Goal: Task Accomplishment & Management: Complete application form

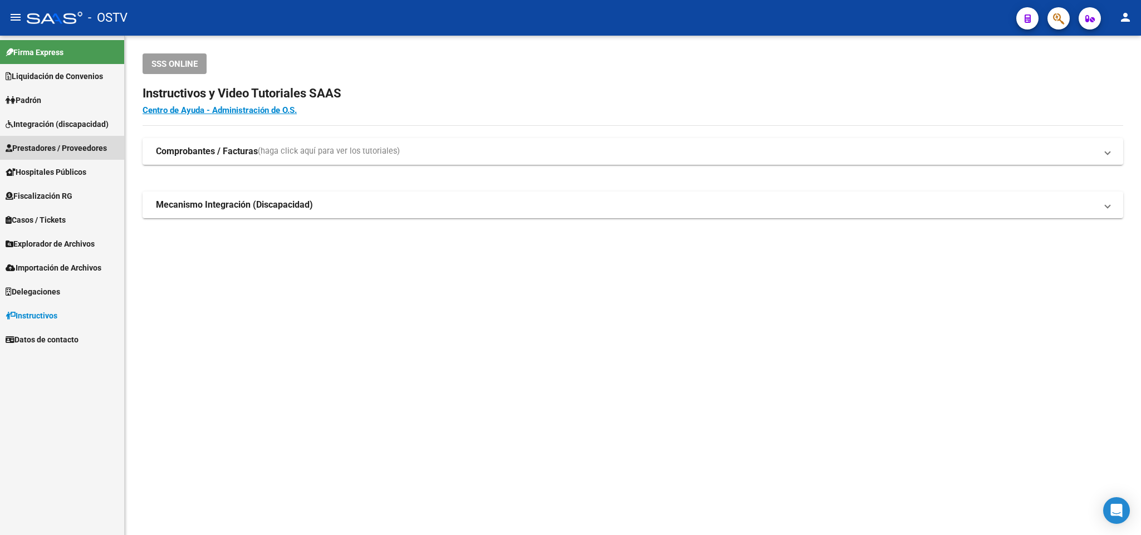
click at [92, 154] on span "Prestadores / Proveedores" at bounding box center [56, 148] width 101 height 12
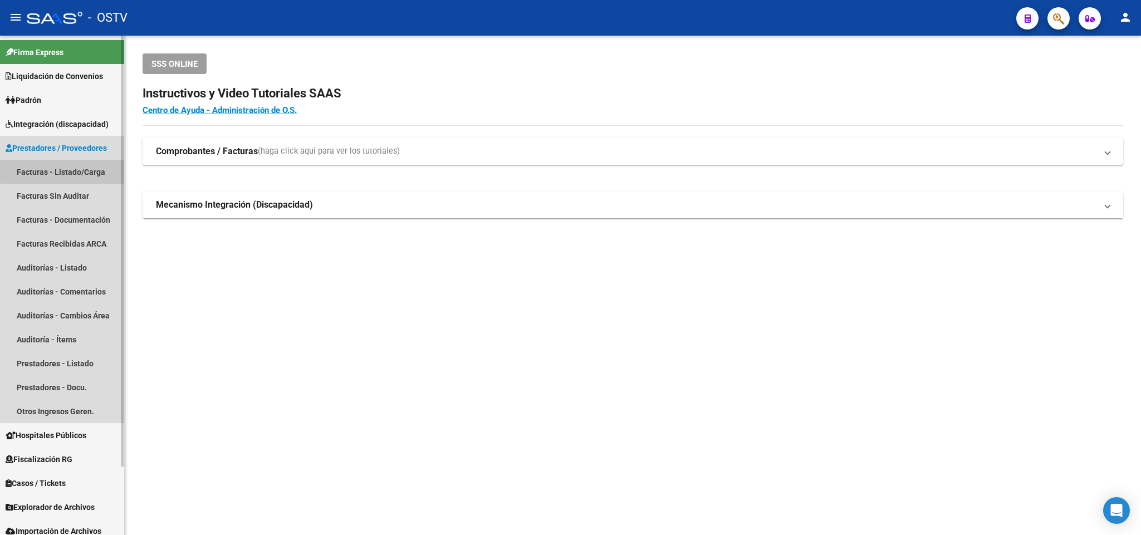
click at [84, 169] on link "Facturas - Listado/Carga" at bounding box center [62, 172] width 124 height 24
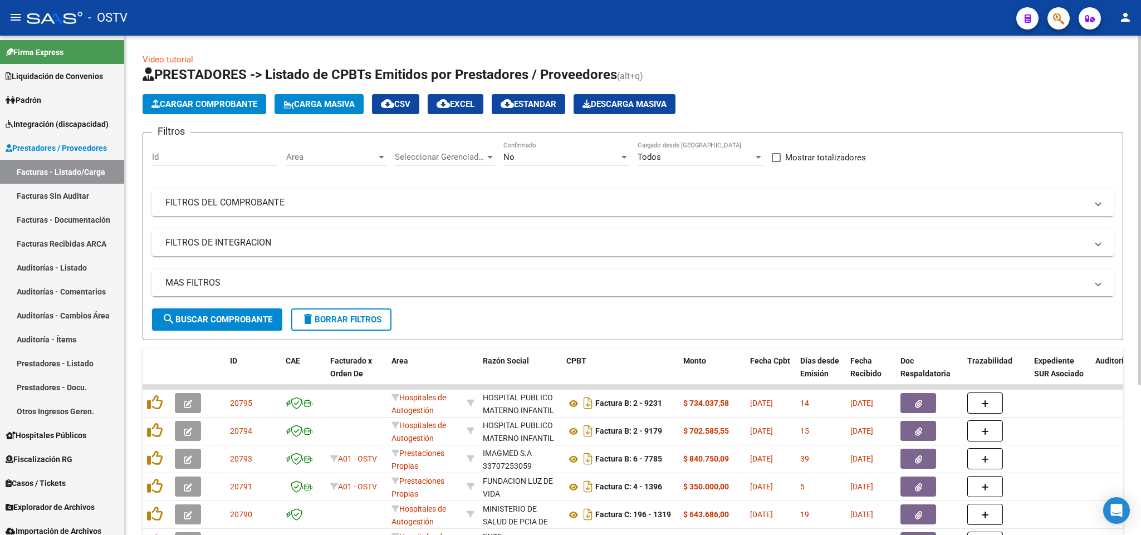
drag, startPoint x: 461, startPoint y: 204, endPoint x: 438, endPoint y: 219, distance: 27.0
click at [461, 205] on mat-panel-title "FILTROS DEL COMPROBANTE" at bounding box center [626, 203] width 922 height 12
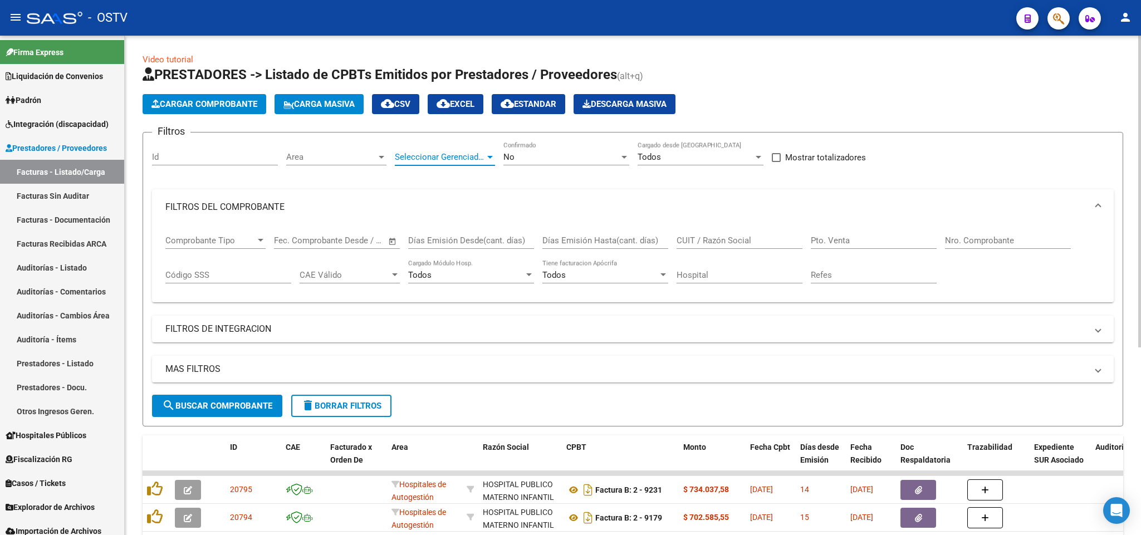
click at [468, 155] on span "Seleccionar Gerenciador" at bounding box center [440, 157] width 90 height 10
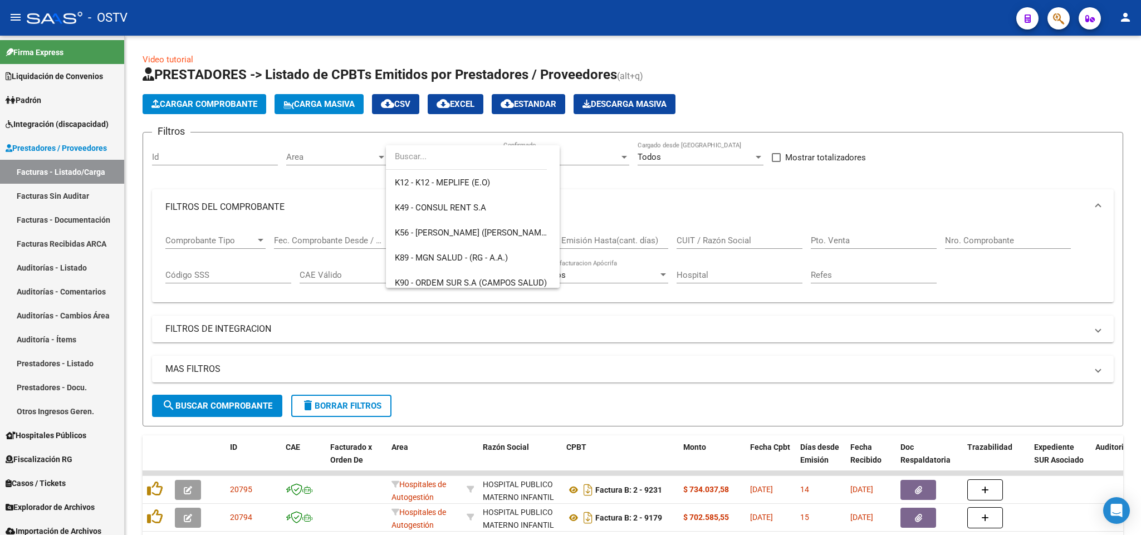
scroll to position [809, 0]
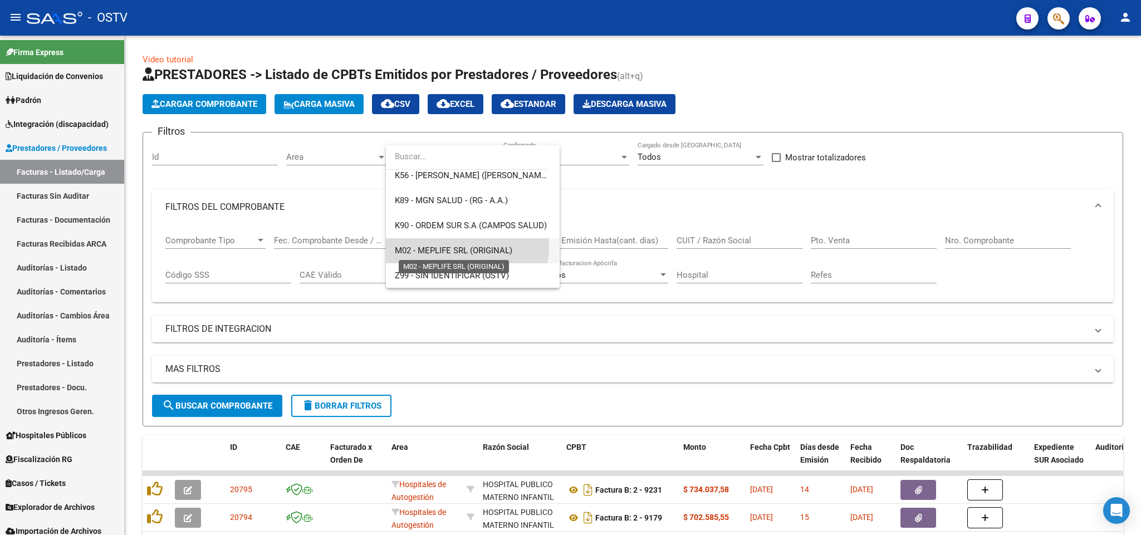
click at [461, 246] on span "M02 - MEPLIFE SRL (ORIGINAL)" at bounding box center [453, 251] width 117 height 10
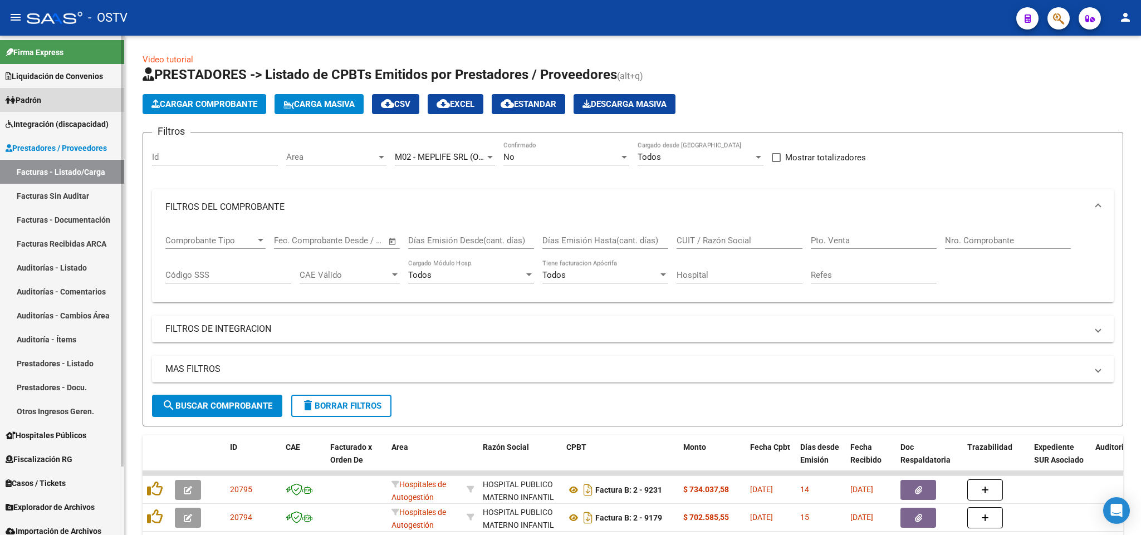
click at [67, 92] on link "Padrón" at bounding box center [62, 100] width 124 height 24
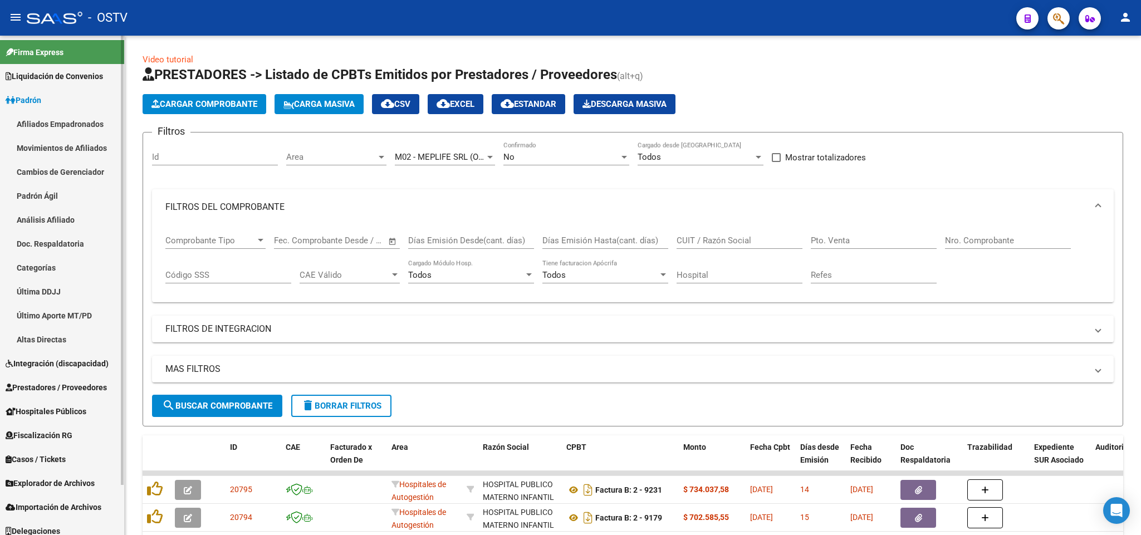
click at [62, 128] on link "Afiliados Empadronados" at bounding box center [62, 124] width 124 height 24
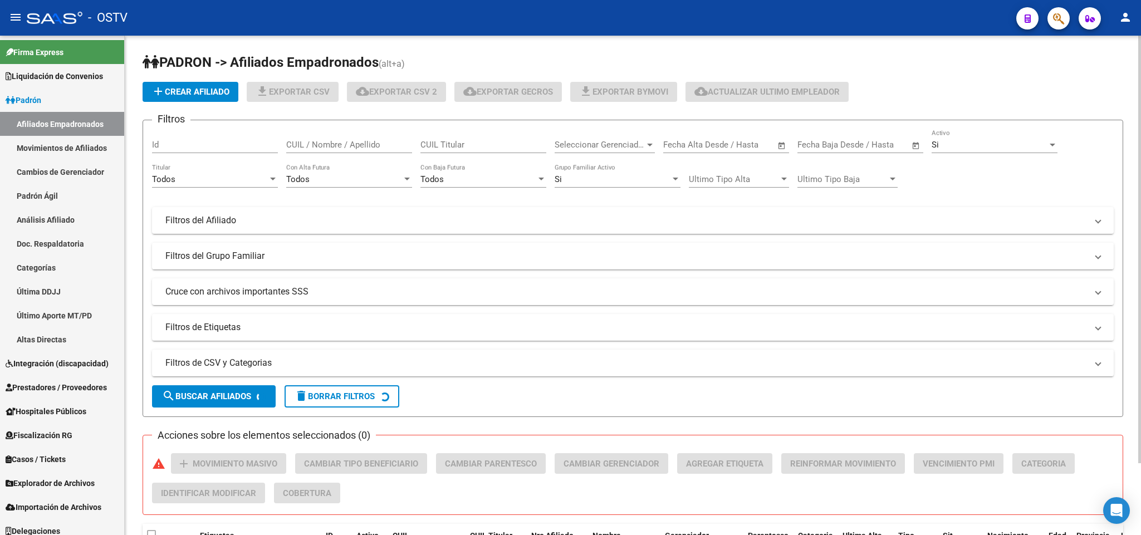
click at [624, 139] on div "Seleccionar Gerenciador Seleccionar Gerenciador" at bounding box center [605, 141] width 100 height 24
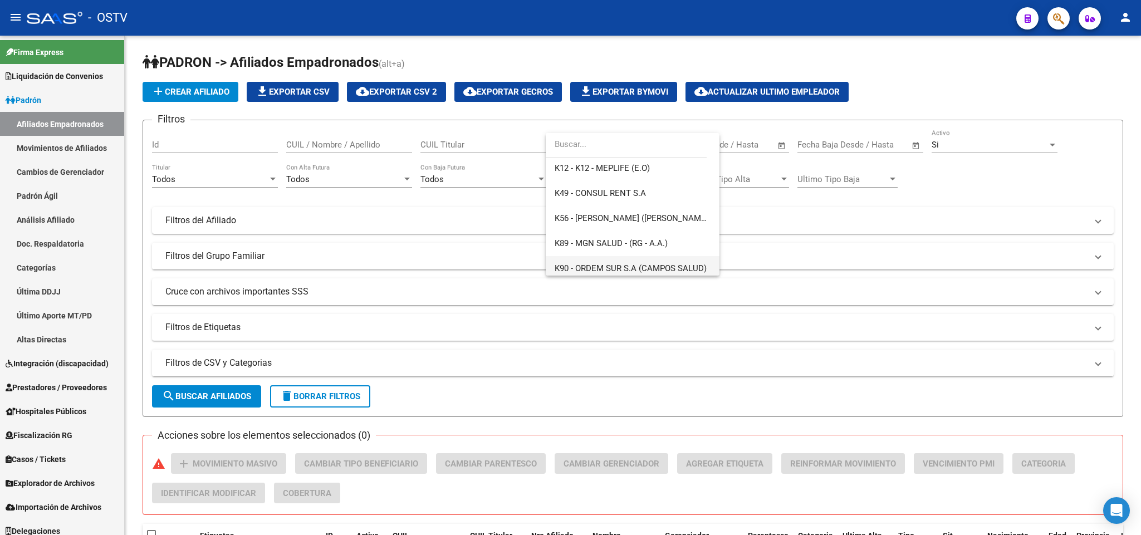
scroll to position [809, 0]
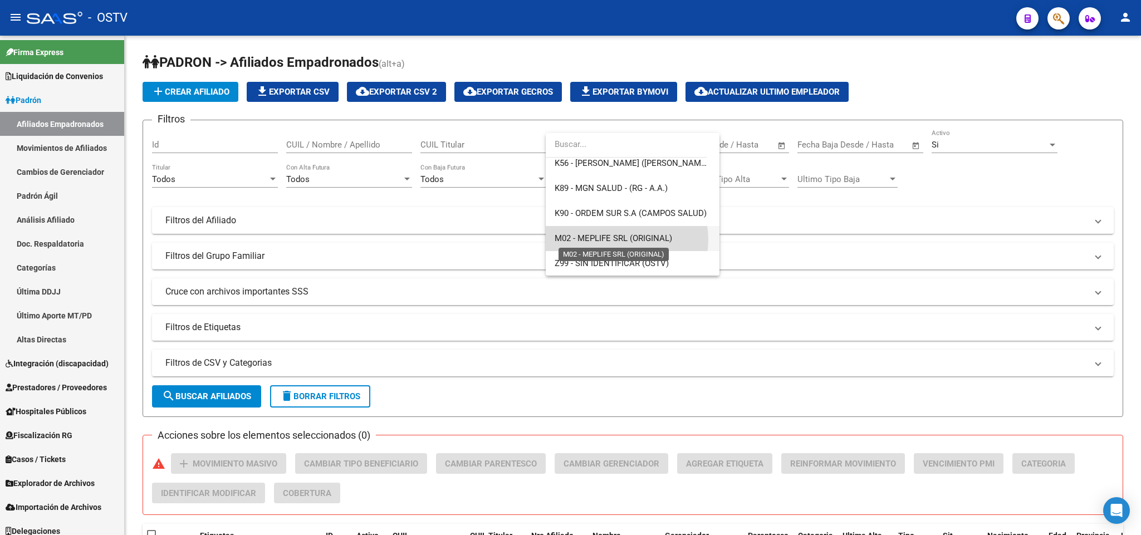
click at [619, 239] on span "M02 - MEPLIFE SRL (ORIGINAL)" at bounding box center [613, 238] width 117 height 10
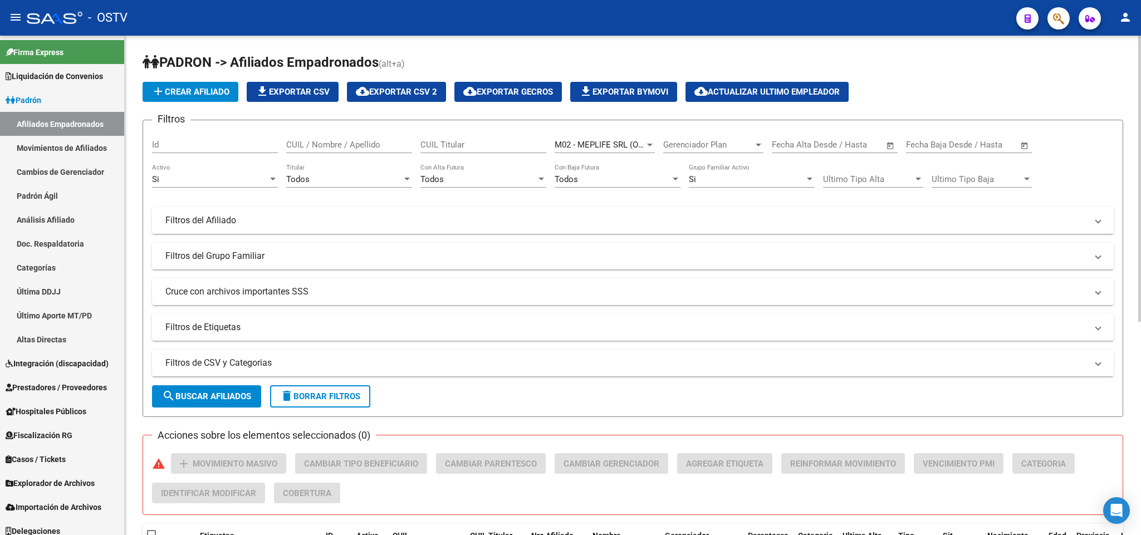
click at [398, 219] on mat-panel-title "Filtros del Afiliado" at bounding box center [626, 220] width 922 height 12
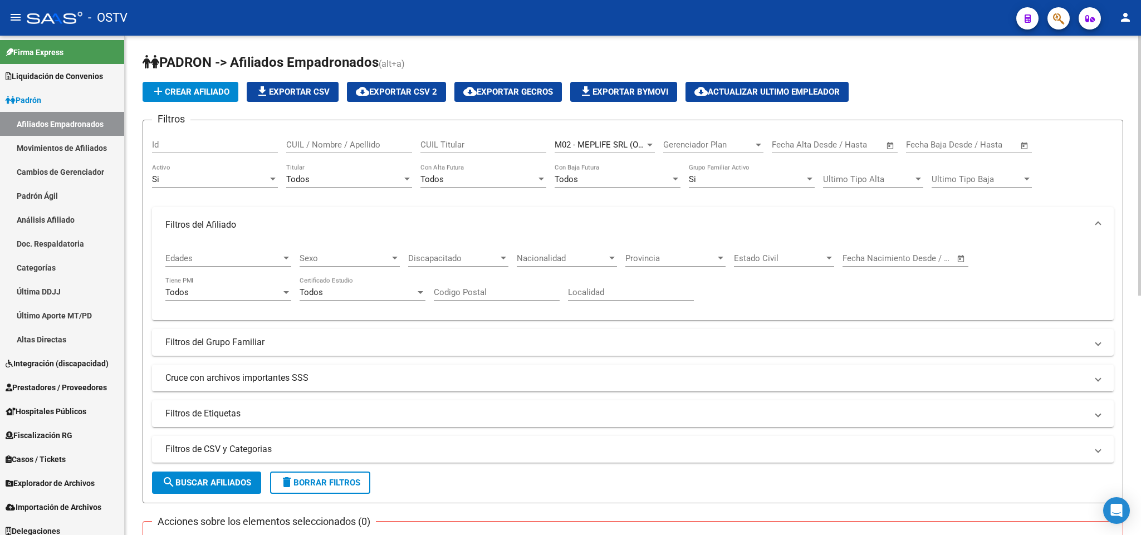
click at [366, 144] on input "CUIL / Nombre / Apellido" at bounding box center [349, 145] width 126 height 10
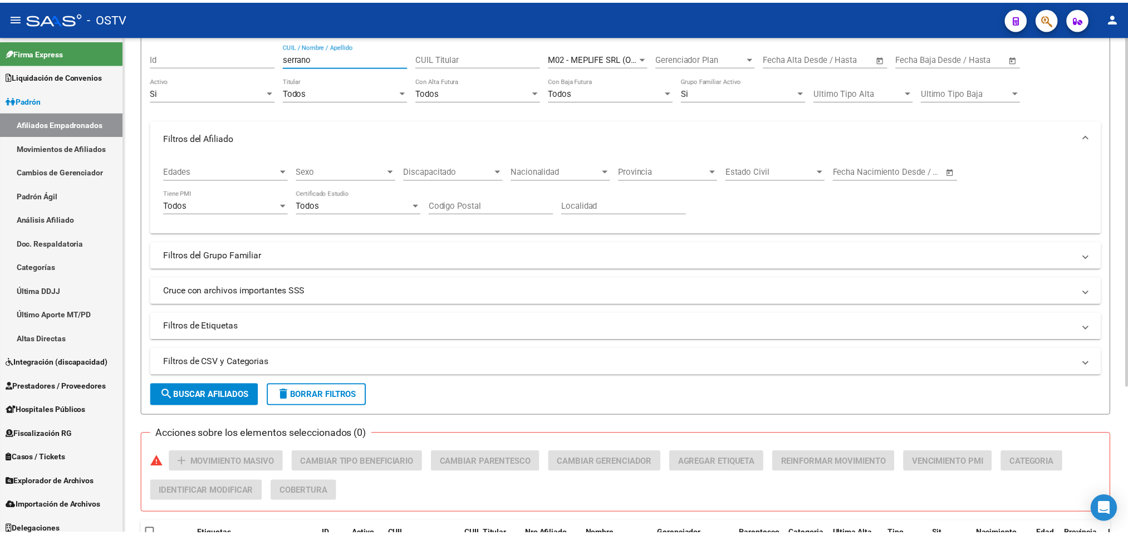
scroll to position [209, 0]
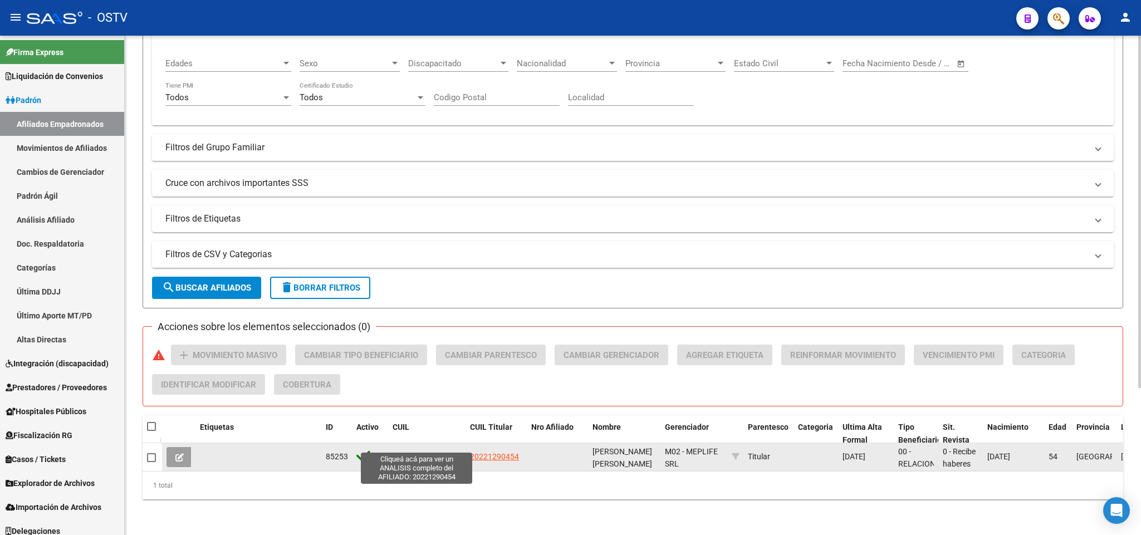
type input "serrano"
click at [418, 452] on span "20221290454" at bounding box center [417, 456] width 49 height 9
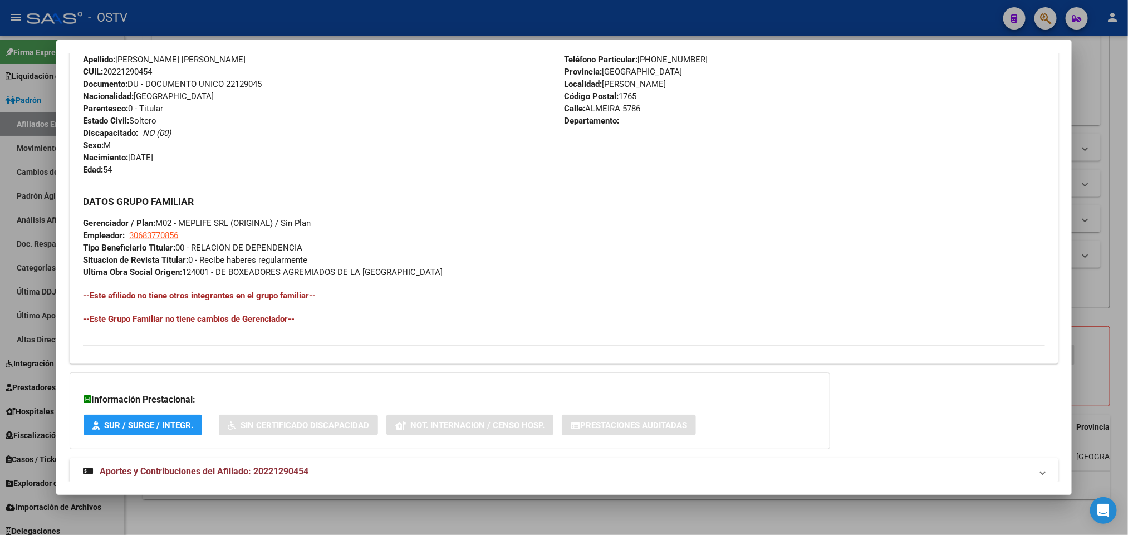
scroll to position [431, 0]
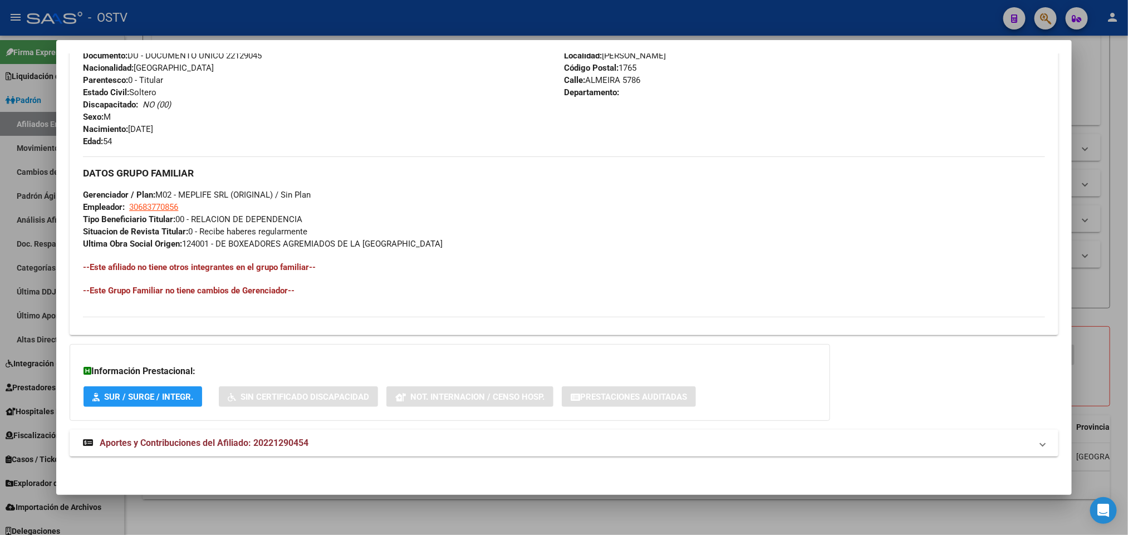
click at [368, 453] on mat-expansion-panel-header "Aportes y Contribuciones del Afiliado: 20221290454" at bounding box center [564, 443] width 988 height 27
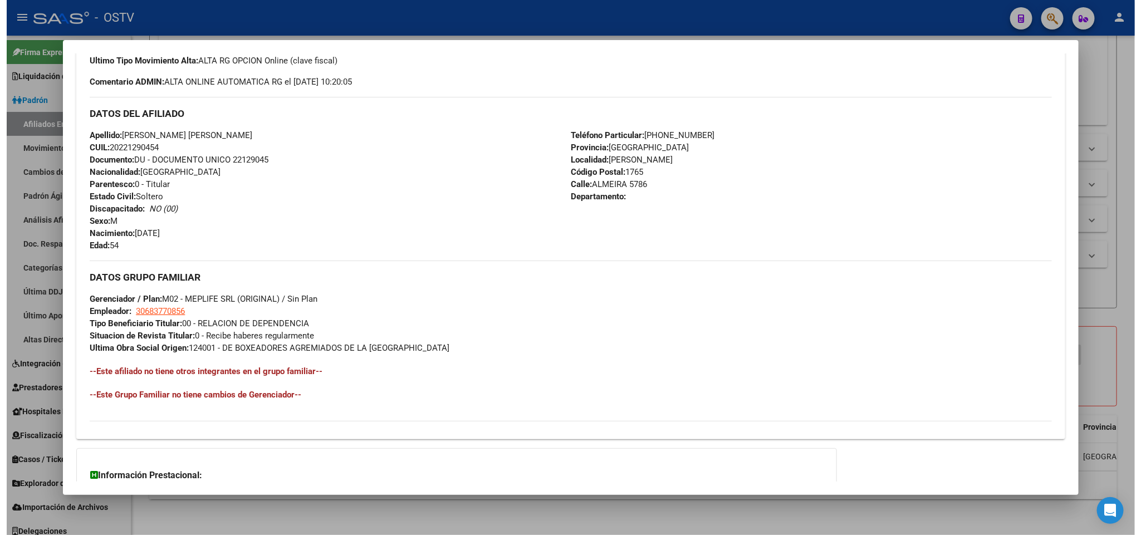
scroll to position [159, 0]
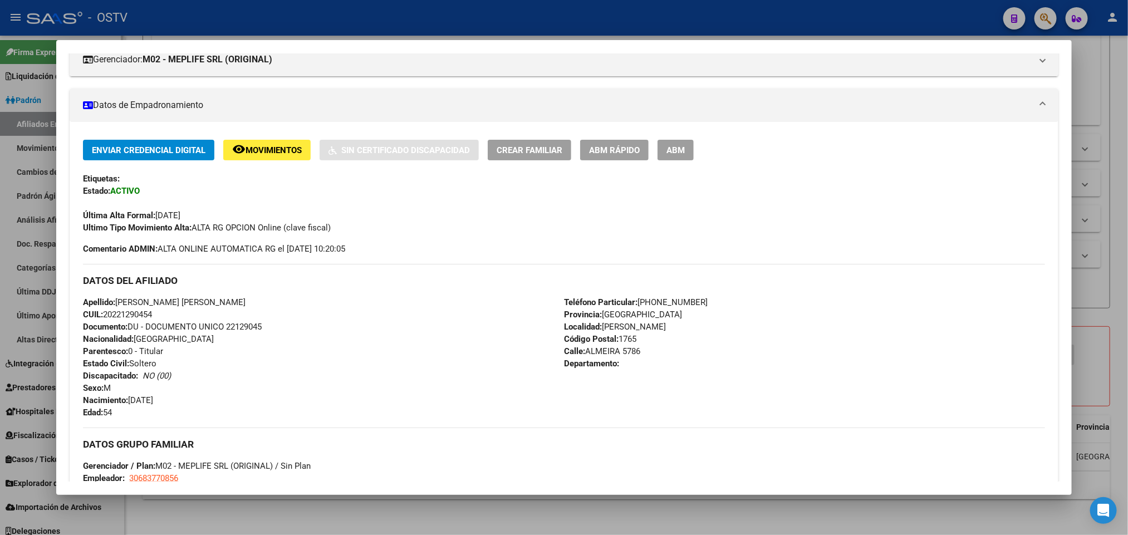
click at [0, 270] on div at bounding box center [564, 267] width 1128 height 535
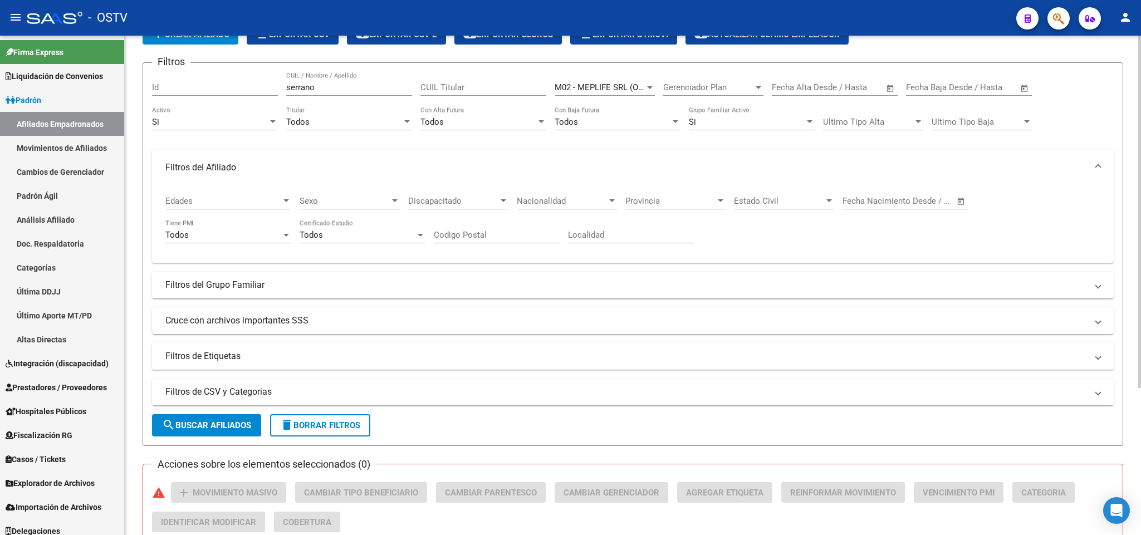
scroll to position [42, 0]
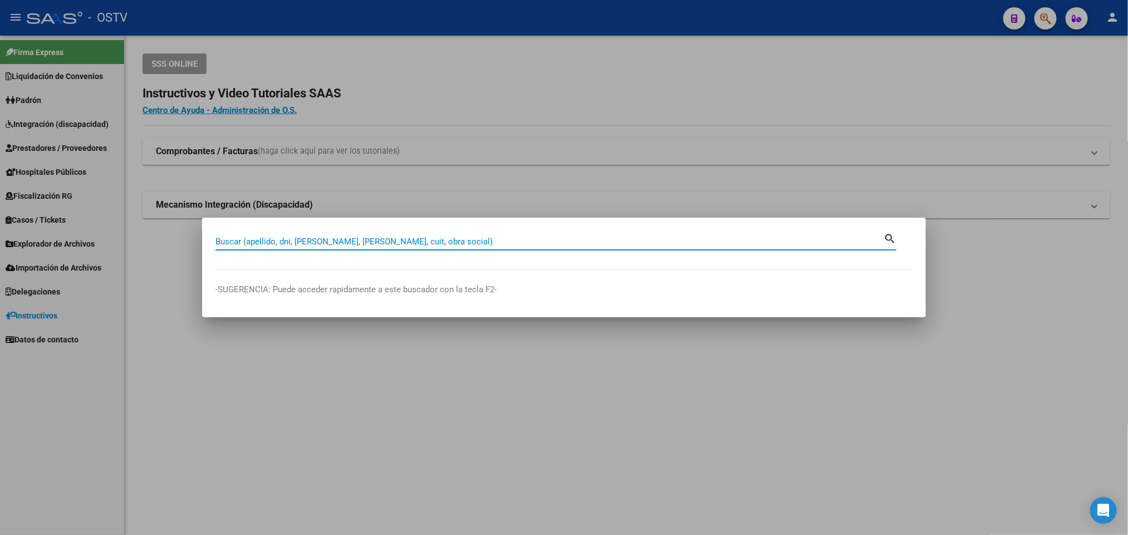
paste input "40351833"
type input "40351833"
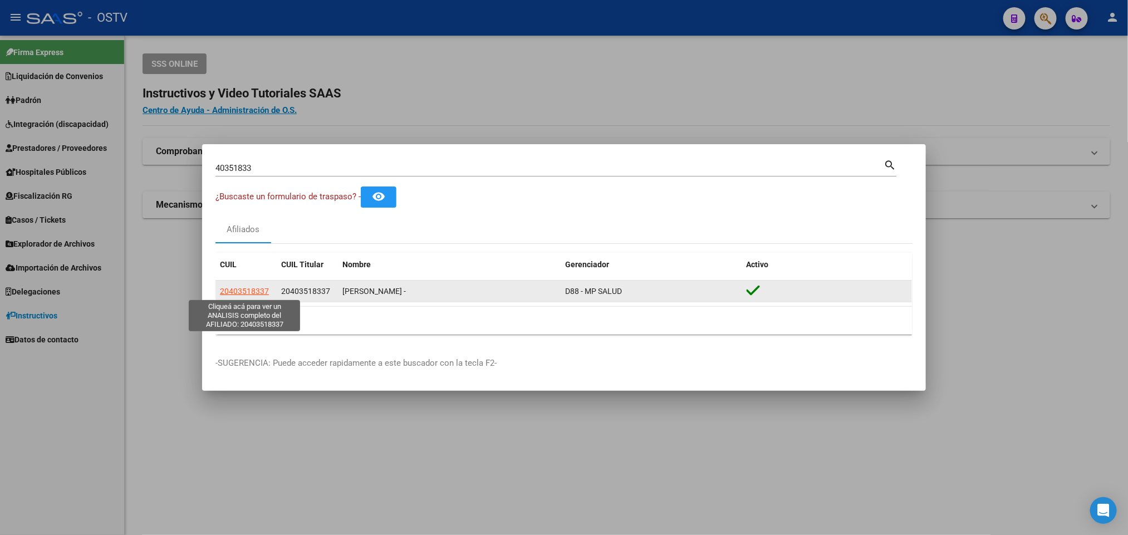
click at [239, 291] on span "20403518337" at bounding box center [244, 291] width 49 height 9
copy span "3"
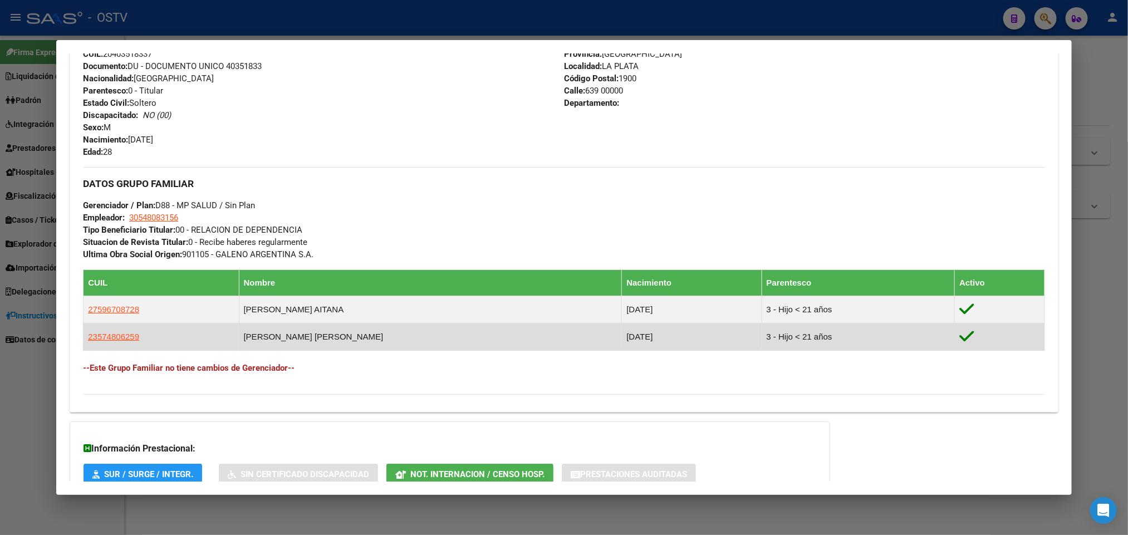
scroll to position [499, 0]
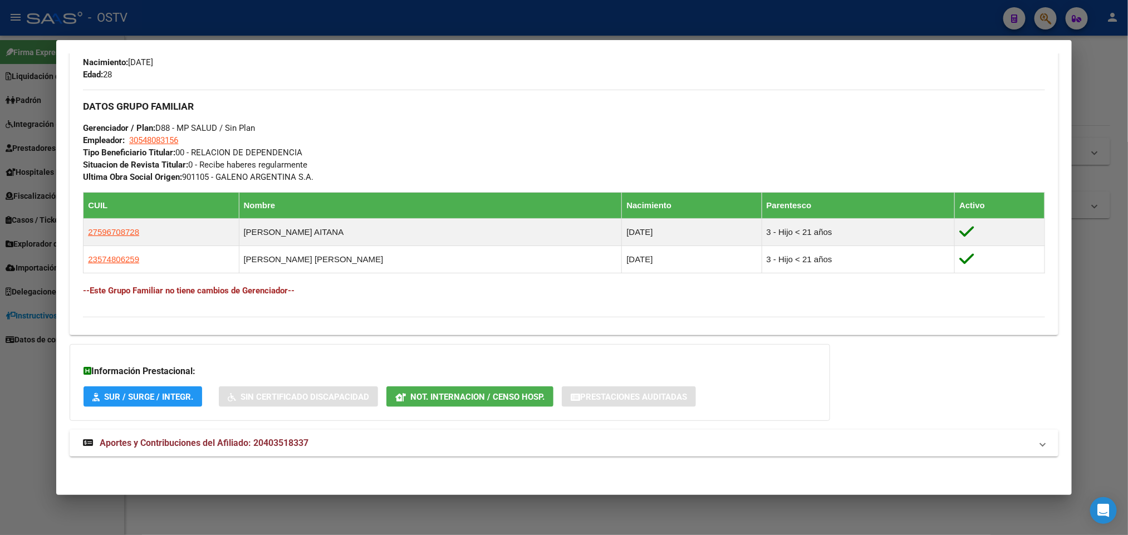
click at [379, 442] on mat-panel-title "Aportes y Contribuciones del Afiliado: 20403518337" at bounding box center [557, 443] width 948 height 13
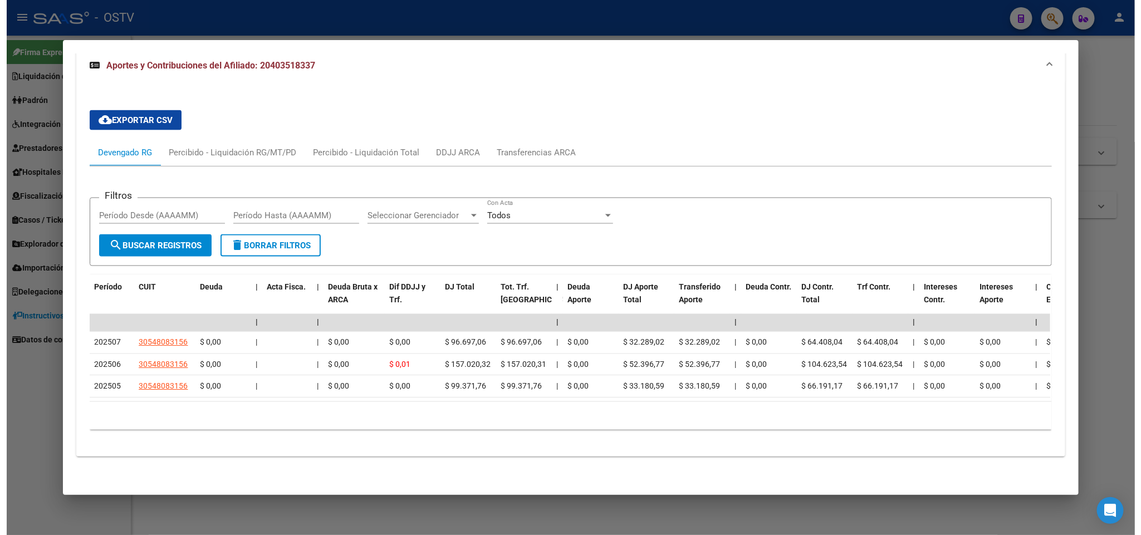
scroll to position [895, 0]
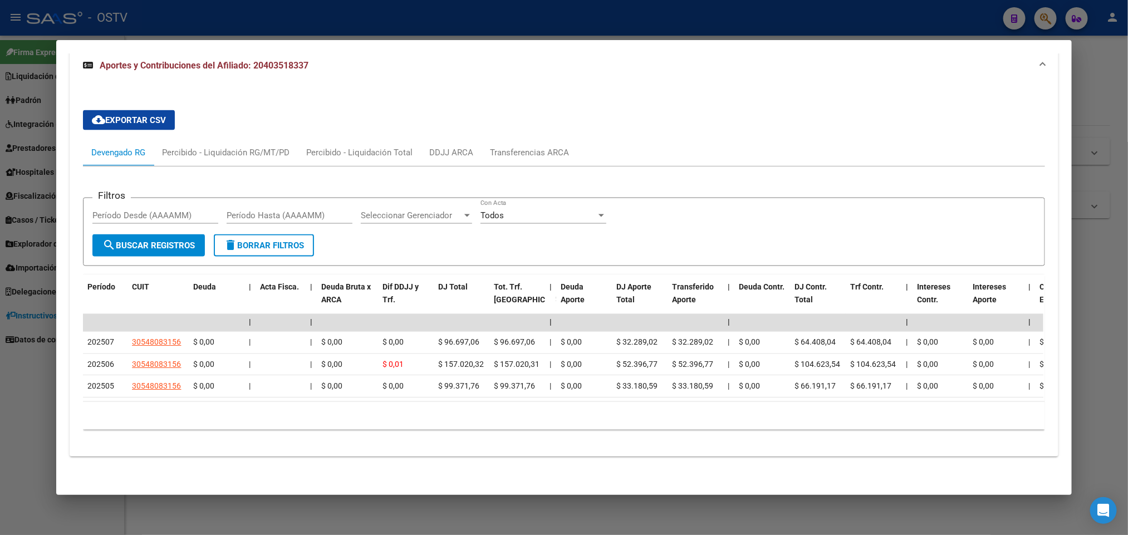
click at [5, 433] on div at bounding box center [564, 267] width 1128 height 535
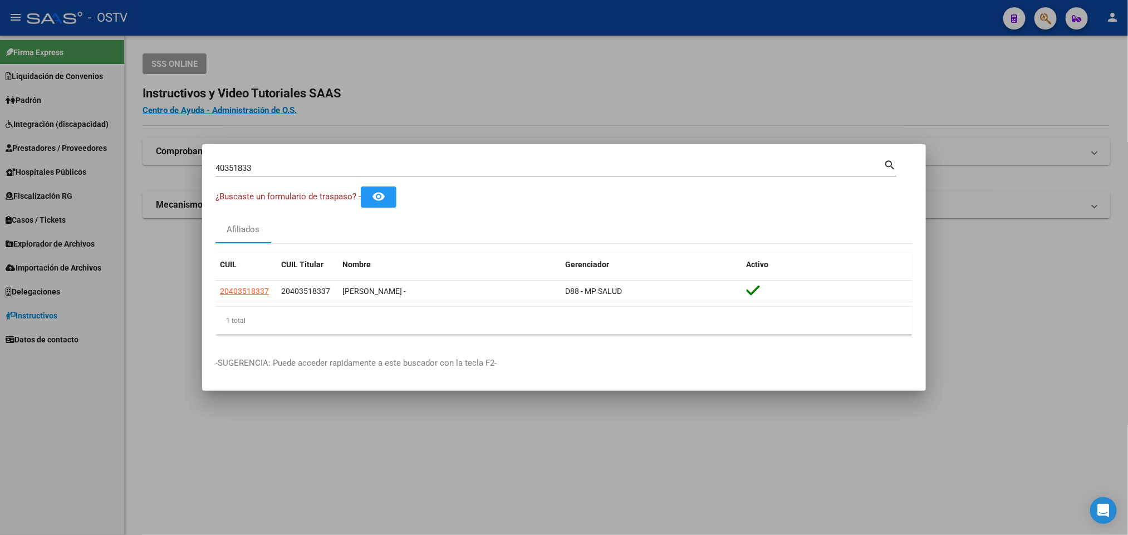
click at [505, 71] on div at bounding box center [564, 267] width 1128 height 535
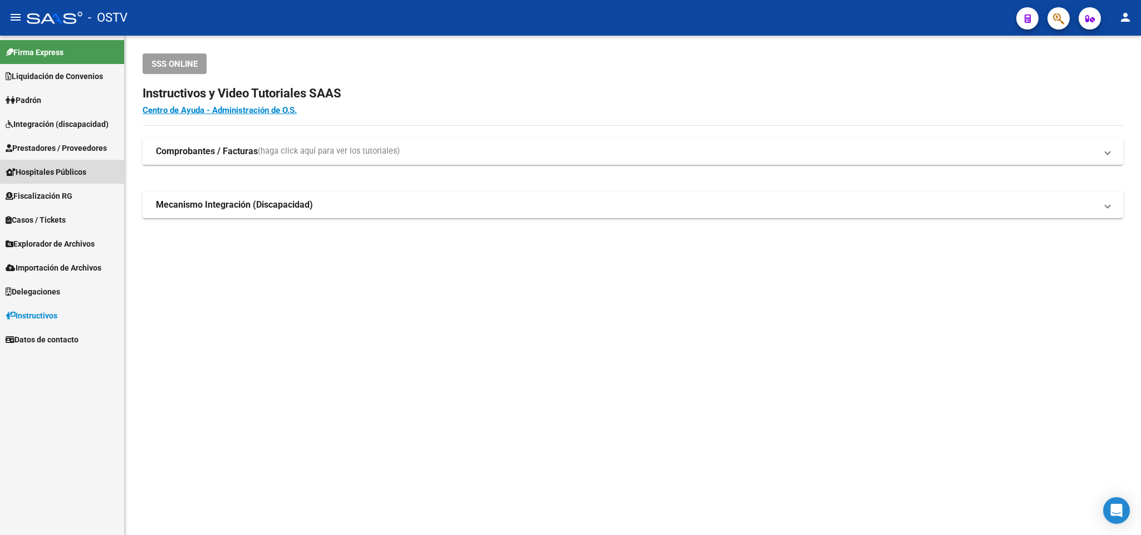
click at [17, 175] on span "Hospitales Públicos" at bounding box center [46, 172] width 81 height 12
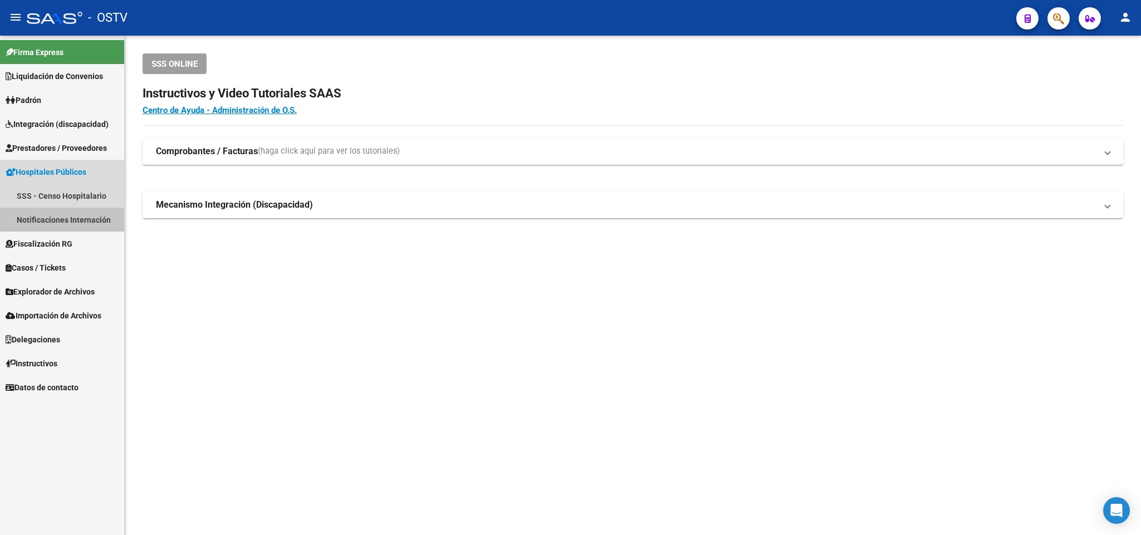
click at [77, 216] on link "Notificaciones Internación" at bounding box center [62, 220] width 124 height 24
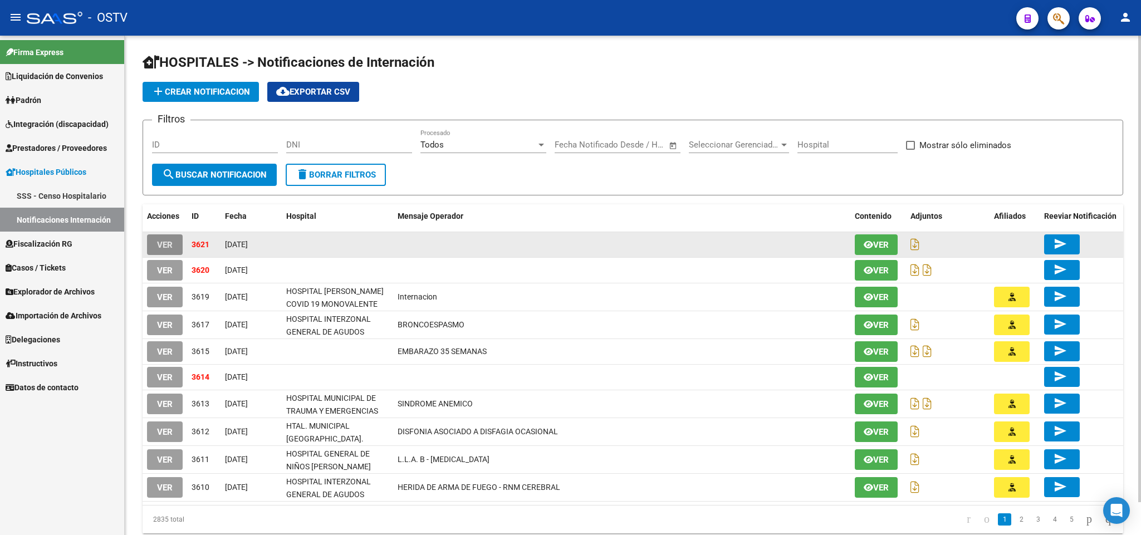
click at [172, 243] on button "VER" at bounding box center [165, 244] width 36 height 21
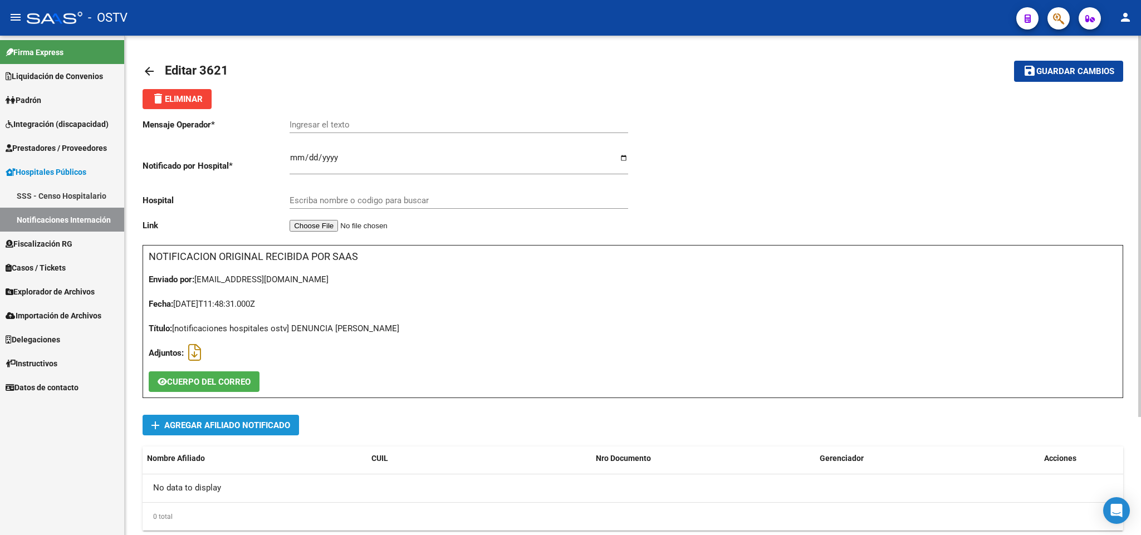
click at [243, 427] on span "Agregar Afiliado Notificado" at bounding box center [227, 425] width 126 height 10
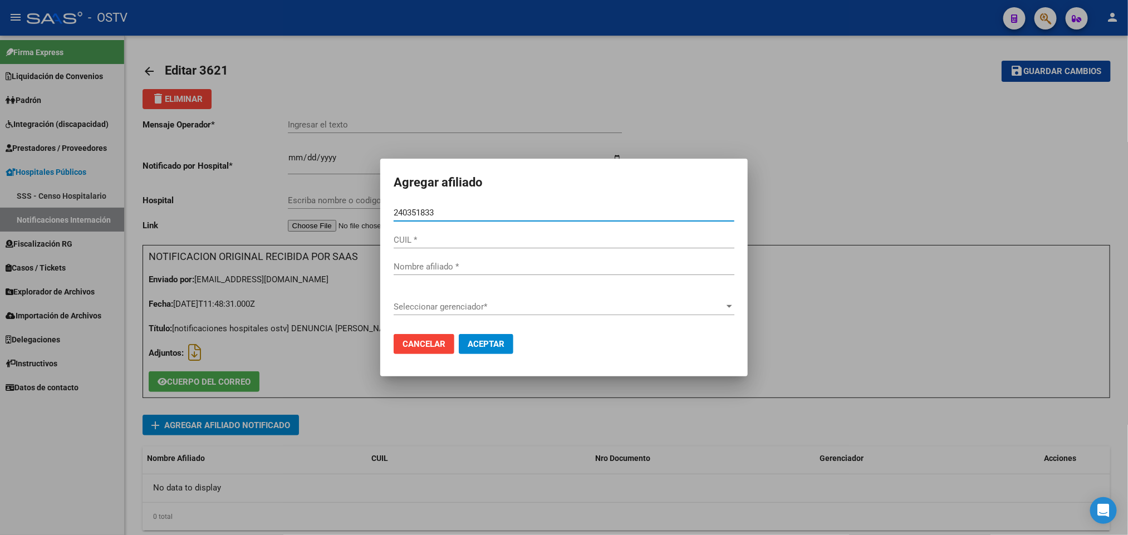
type input "40351833"
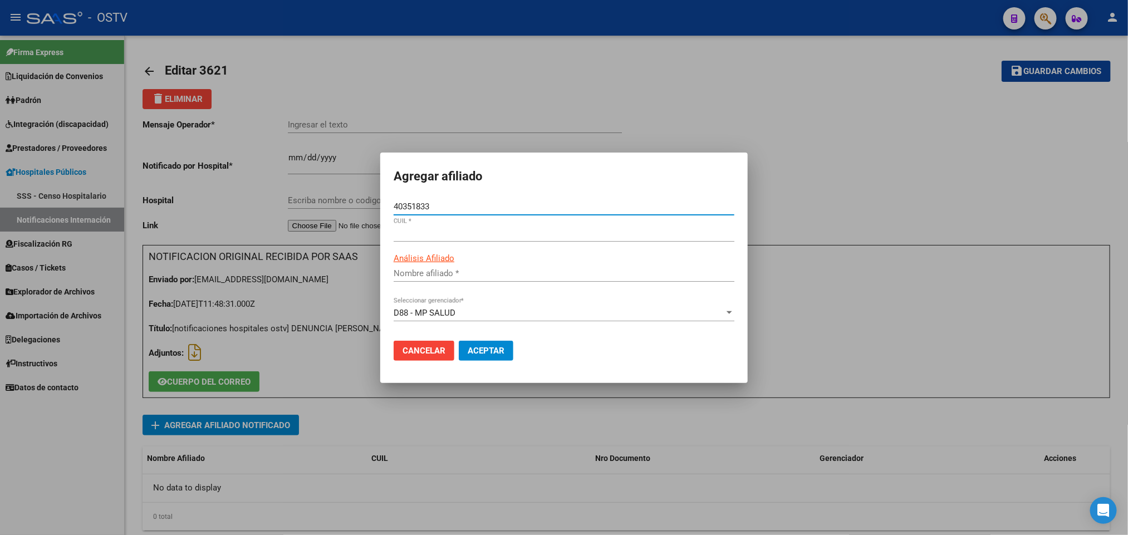
type input "20403518337"
type input "GOMEZ FRANCO DAVID"
type input "40351833"
click at [480, 352] on span "Aceptar" at bounding box center [486, 351] width 37 height 10
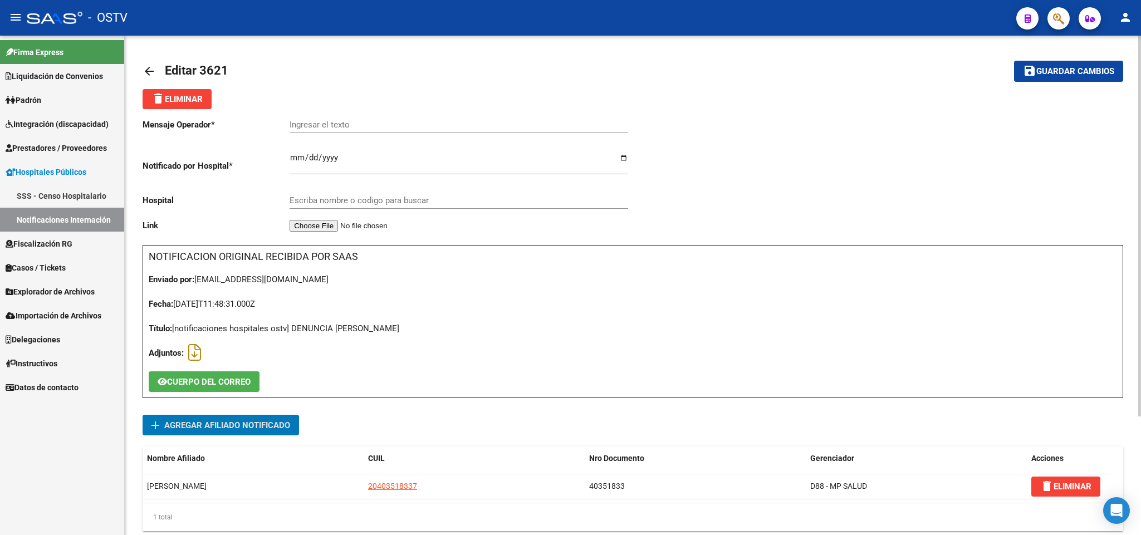
click at [146, 65] on mat-icon "arrow_back" at bounding box center [149, 71] width 13 height 13
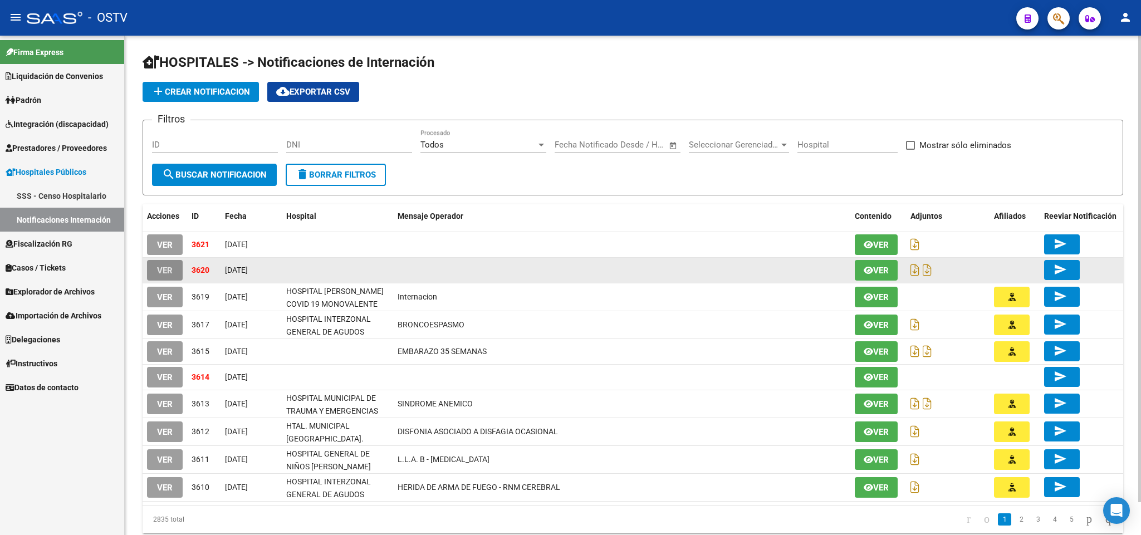
click at [166, 273] on span "VER" at bounding box center [165, 271] width 16 height 10
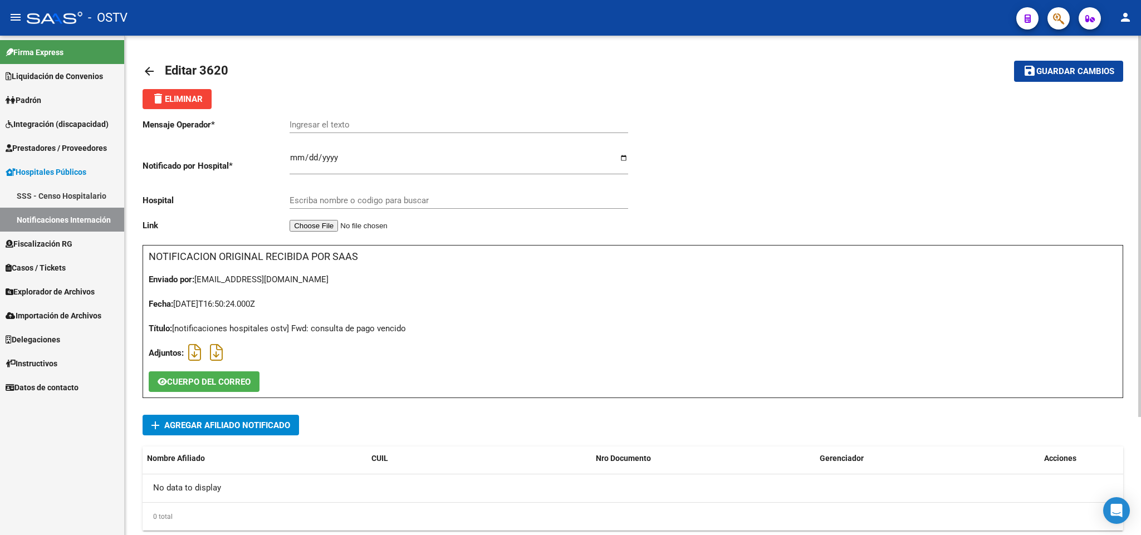
click at [152, 67] on mat-icon "arrow_back" at bounding box center [149, 71] width 13 height 13
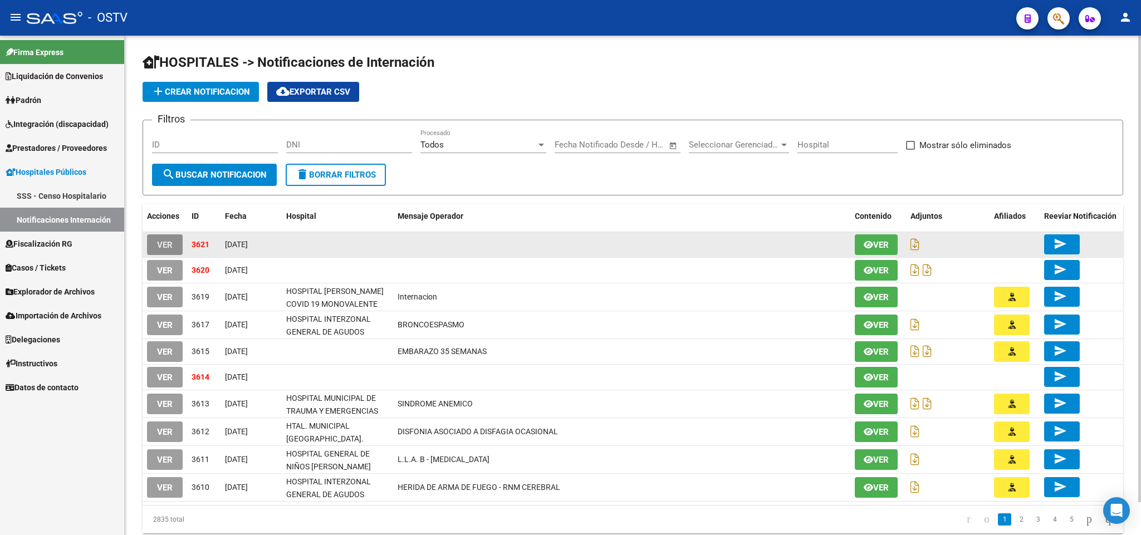
click at [169, 243] on span "VER" at bounding box center [165, 245] width 16 height 10
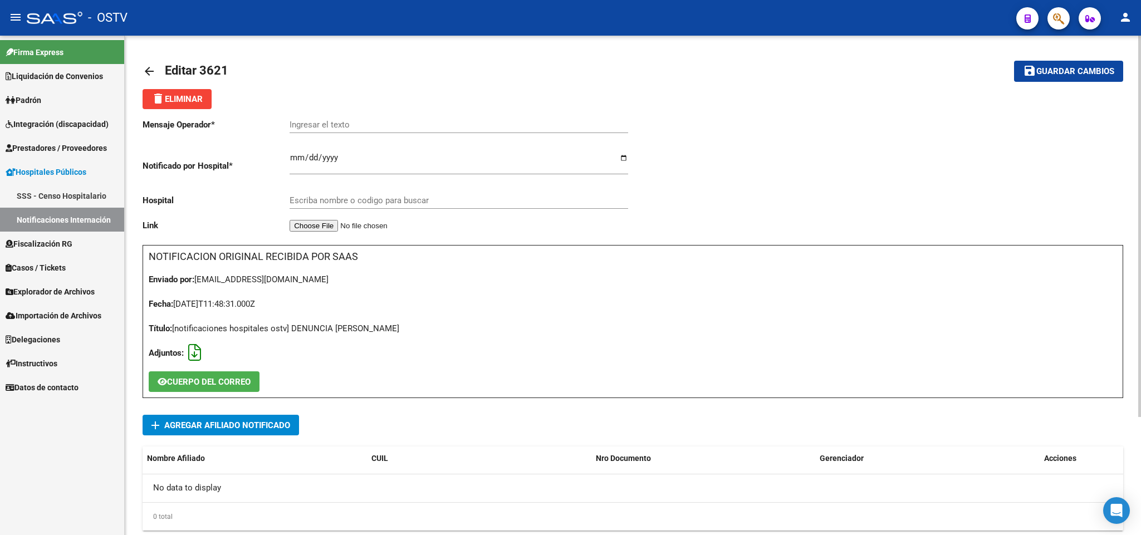
click at [196, 353] on icon at bounding box center [194, 352] width 13 height 1
click at [146, 76] on mat-icon "arrow_back" at bounding box center [149, 71] width 13 height 13
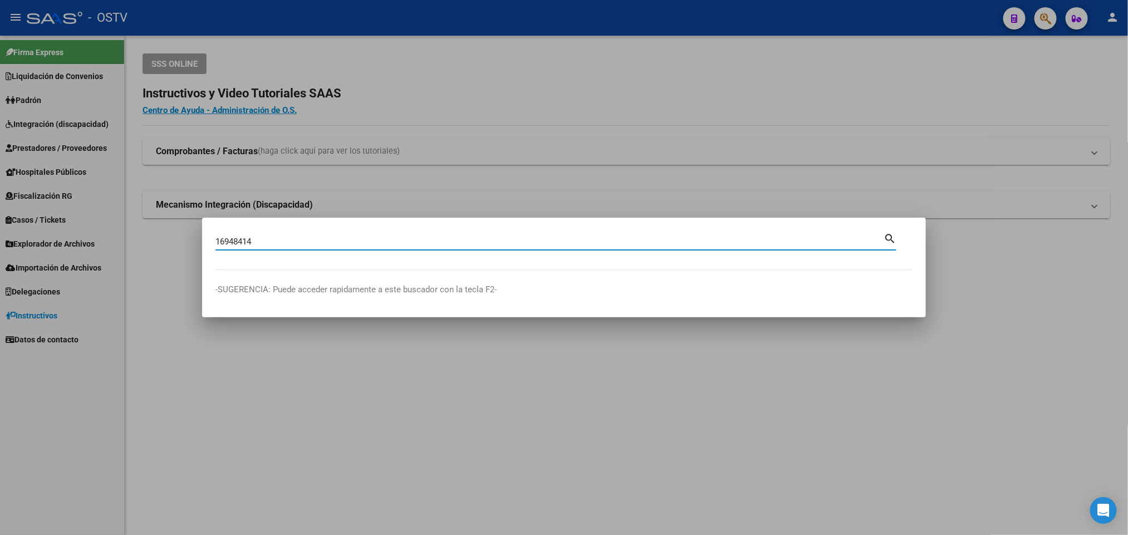
type input "16948414"
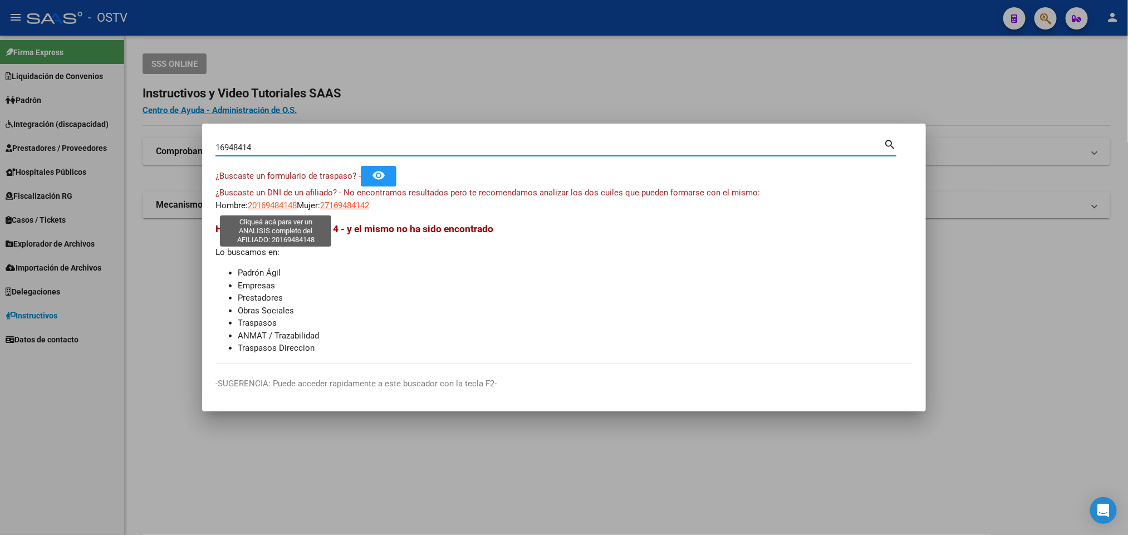
click at [271, 201] on span "20169484148" at bounding box center [272, 205] width 49 height 10
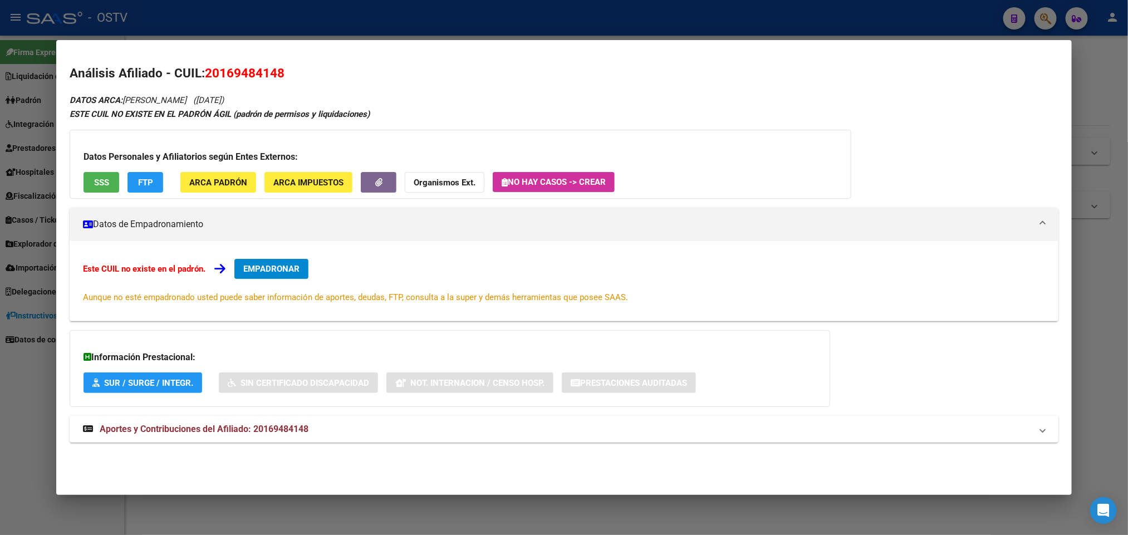
click at [321, 433] on mat-panel-title "Aportes y Contribuciones del Afiliado: 20169484148" at bounding box center [557, 429] width 948 height 13
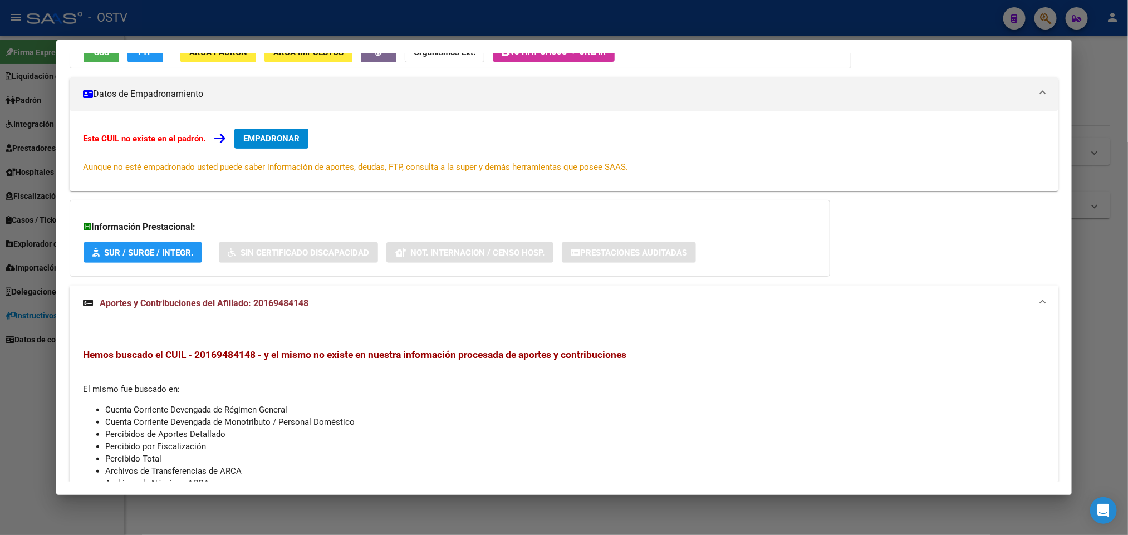
scroll to position [215, 0]
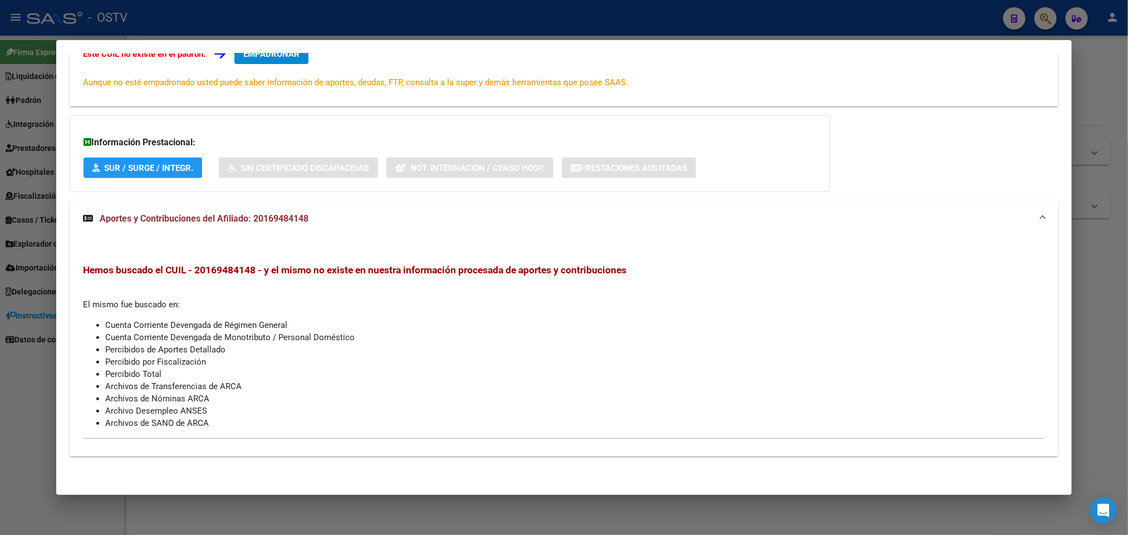
click at [11, 505] on div at bounding box center [564, 267] width 1128 height 535
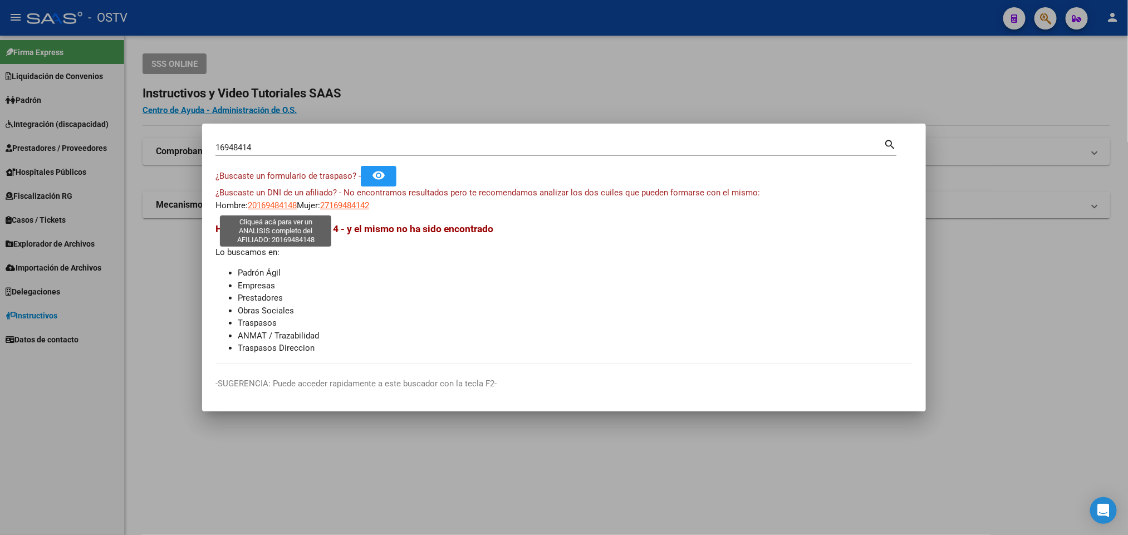
click at [285, 205] on span "20169484148" at bounding box center [272, 205] width 49 height 10
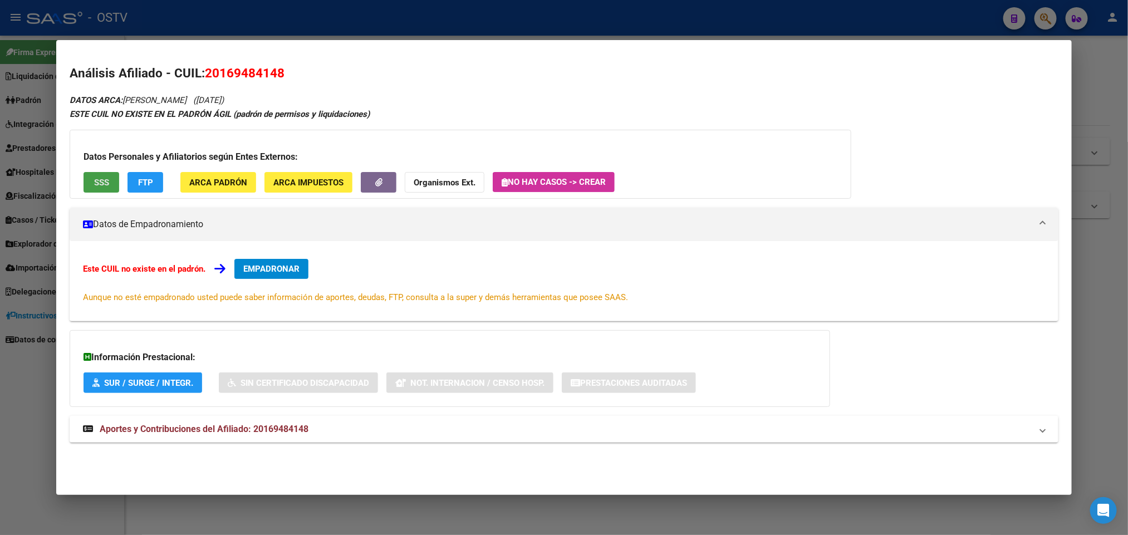
click at [94, 180] on span "SSS" at bounding box center [101, 183] width 15 height 10
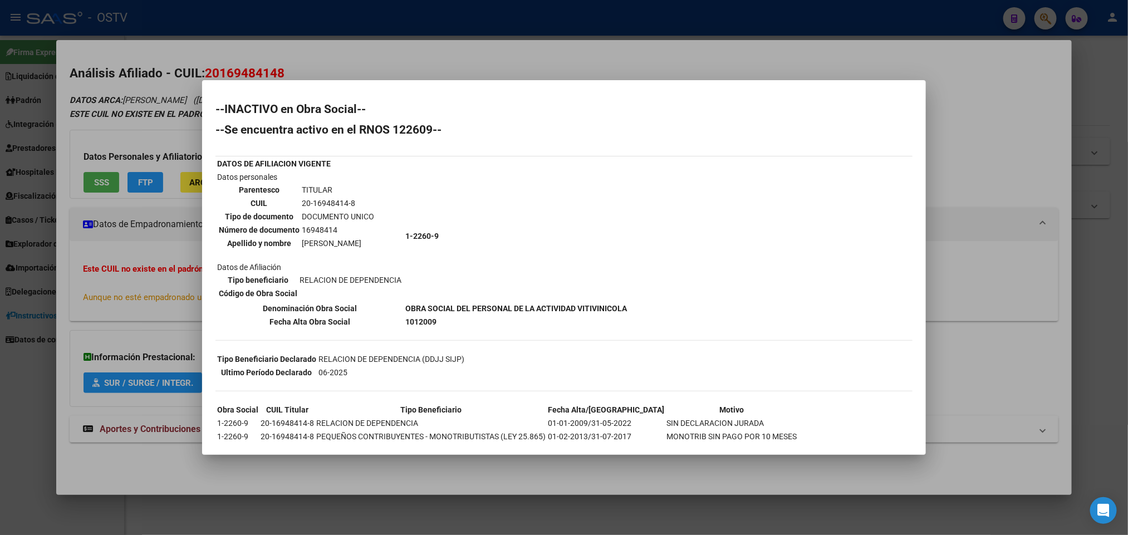
click at [325, 200] on td "20-16948414-8" at bounding box center [338, 203] width 74 height 12
copy td "16948414"
click at [701, 320] on div "--INACTIVO en Obra Social-- --Se encuentra activo en el RNOS 122609-- DATOS DE …" at bounding box center [563, 326] width 697 height 444
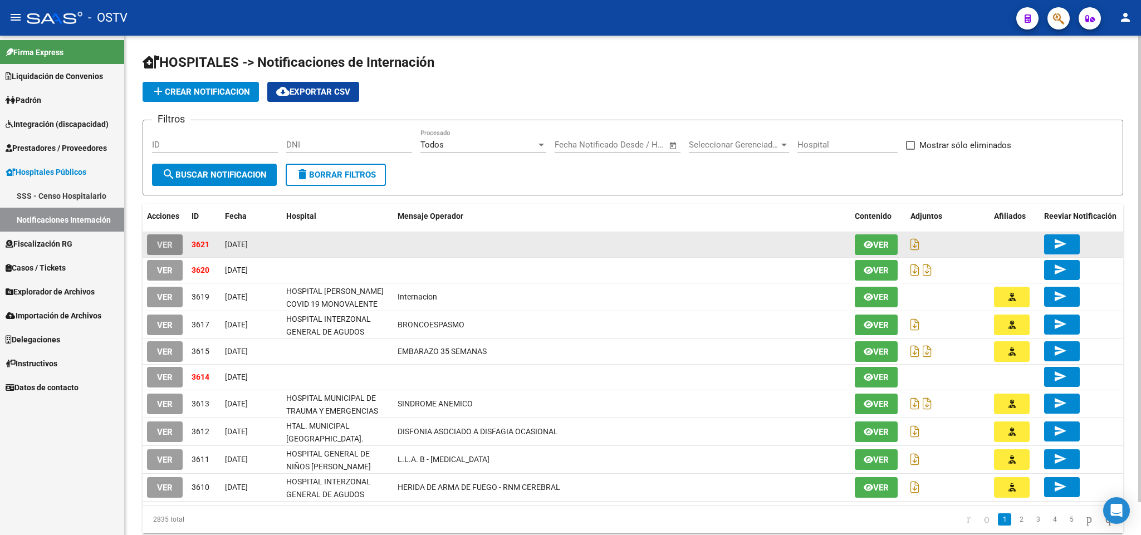
click at [166, 244] on span "VER" at bounding box center [165, 245] width 16 height 10
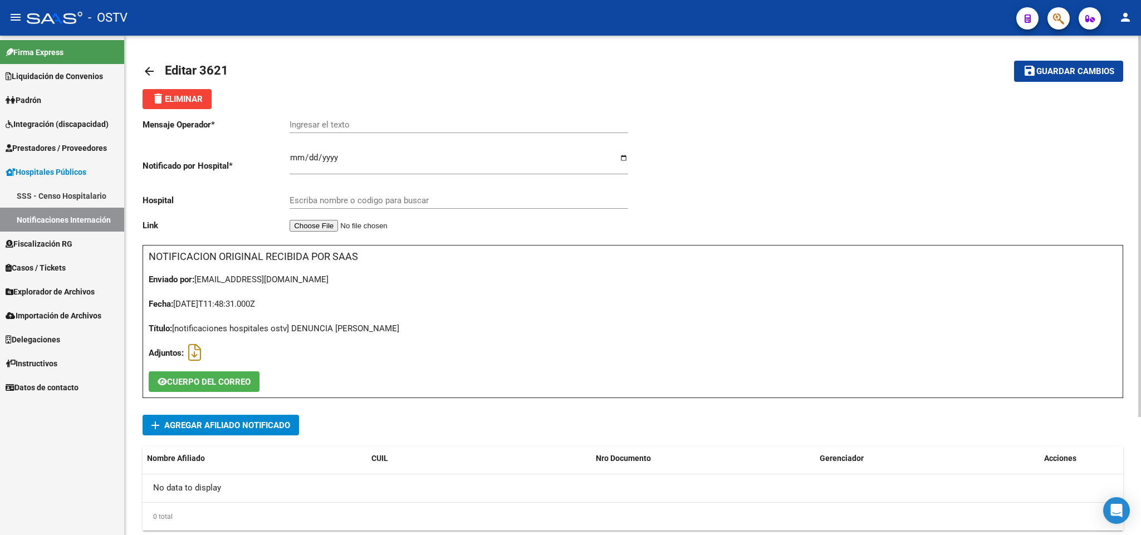
click at [148, 59] on link "arrow_back" at bounding box center [154, 71] width 22 height 26
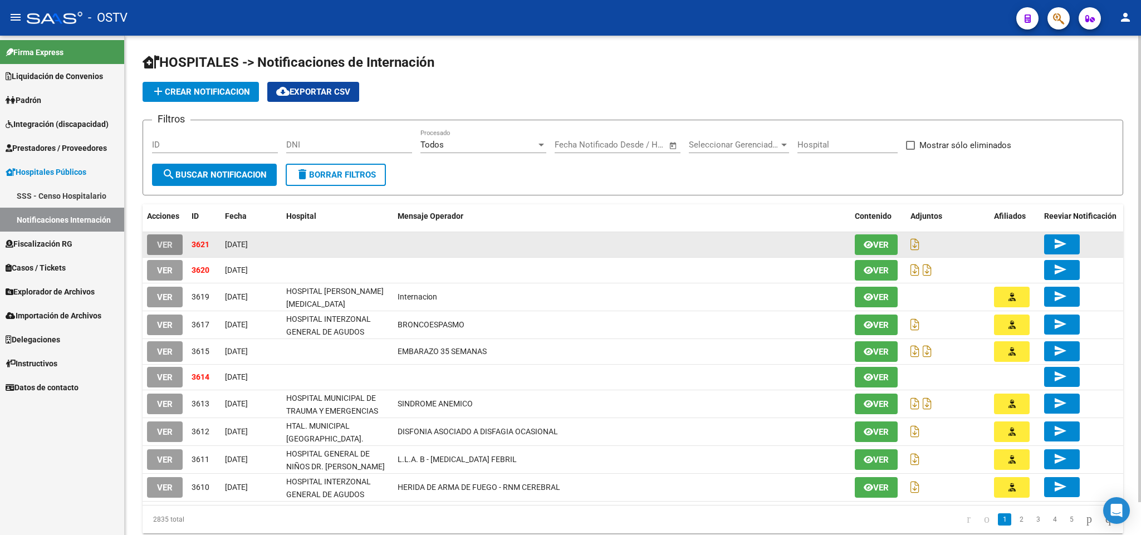
click at [177, 239] on button "VER" at bounding box center [165, 244] width 36 height 21
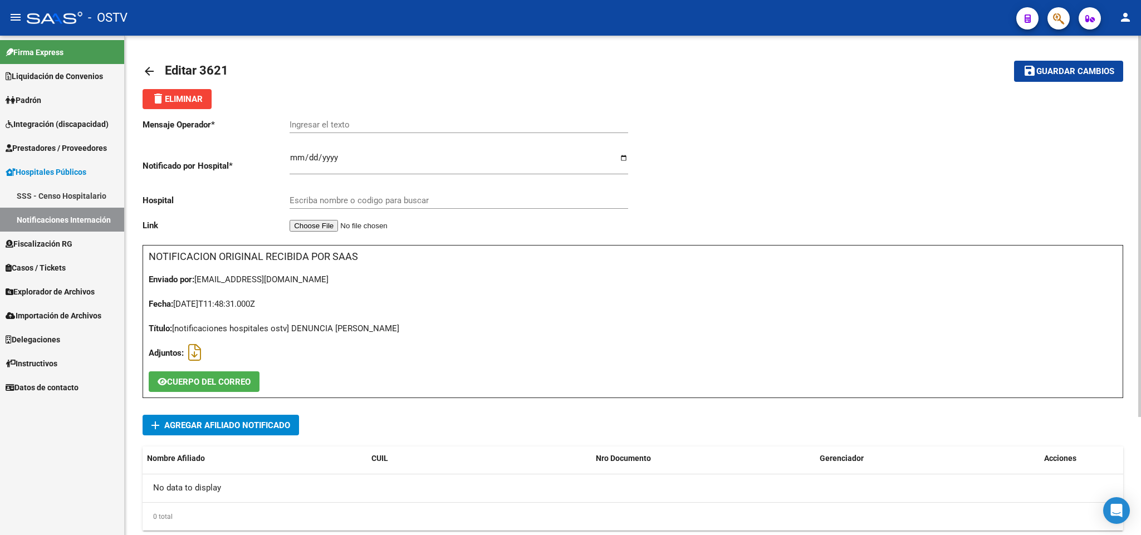
click at [149, 61] on link "arrow_back" at bounding box center [154, 71] width 22 height 26
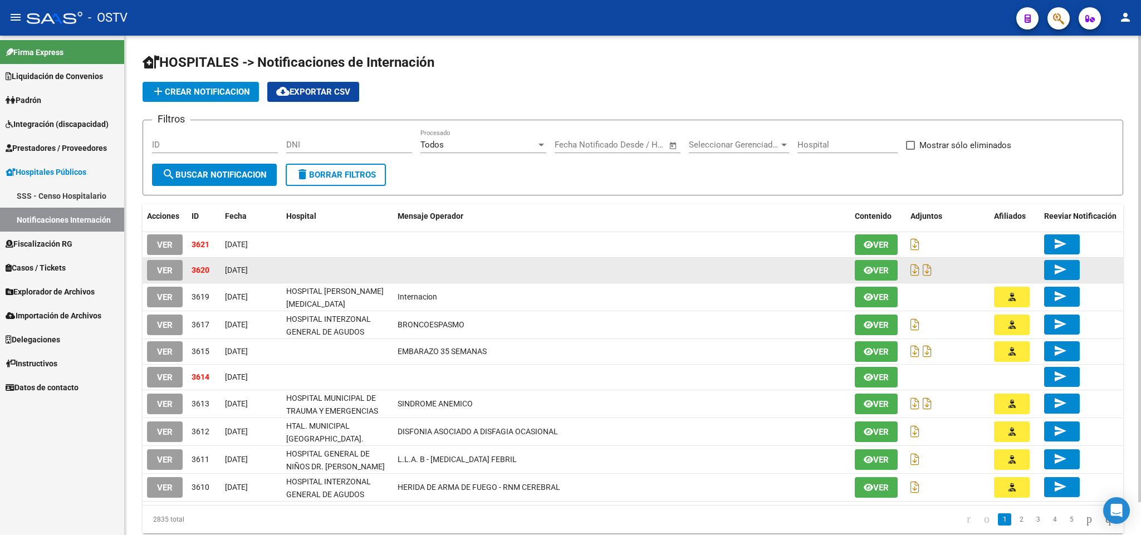
click at [159, 267] on span "VER" at bounding box center [165, 271] width 16 height 10
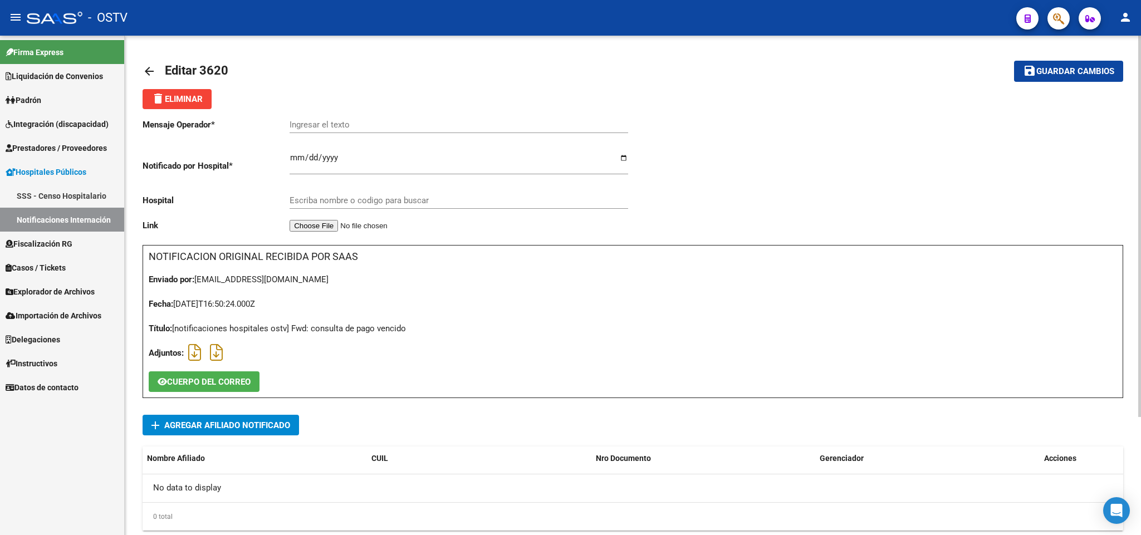
click at [147, 65] on mat-icon "arrow_back" at bounding box center [149, 71] width 13 height 13
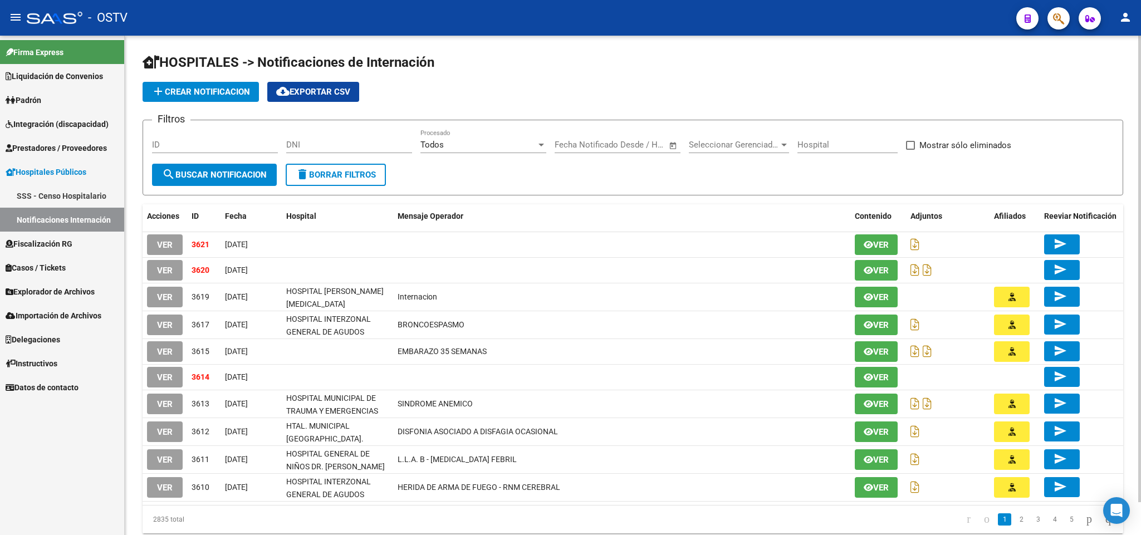
scroll to position [34, 0]
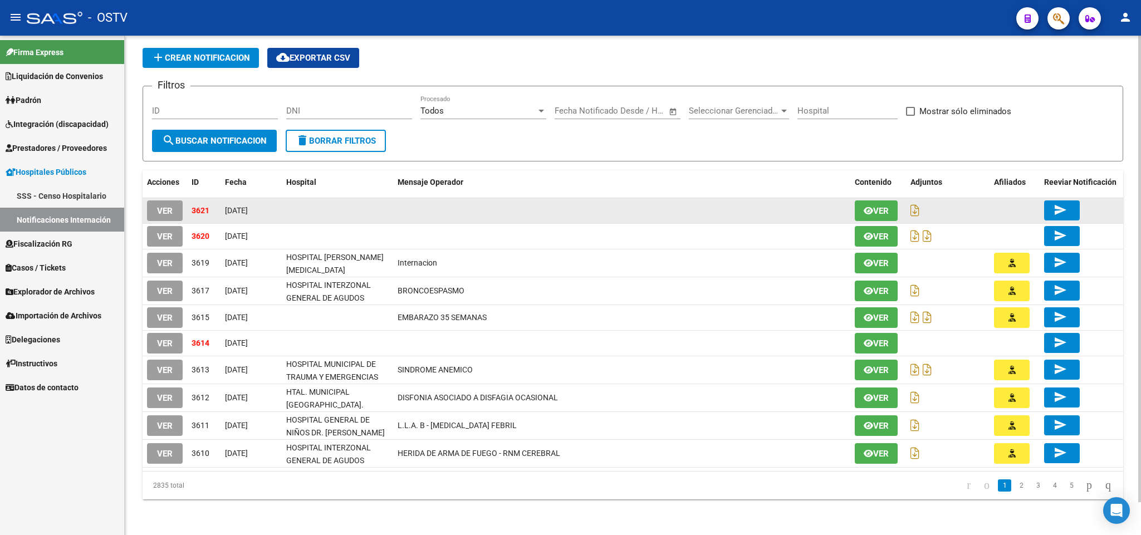
click at [160, 210] on span "VER" at bounding box center [165, 211] width 16 height 10
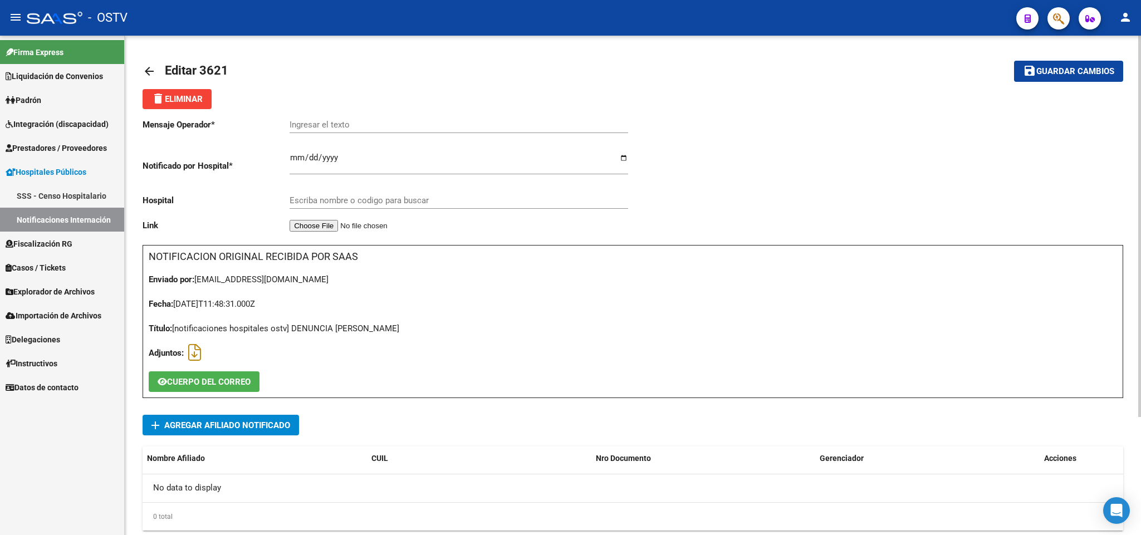
click at [153, 67] on mat-icon "arrow_back" at bounding box center [149, 71] width 13 height 13
